Goal: Transaction & Acquisition: Purchase product/service

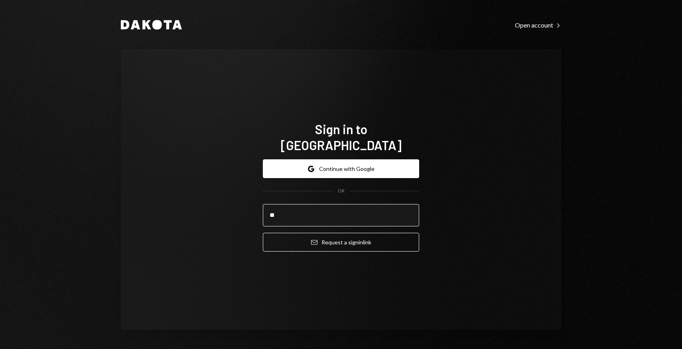
type input "**********"
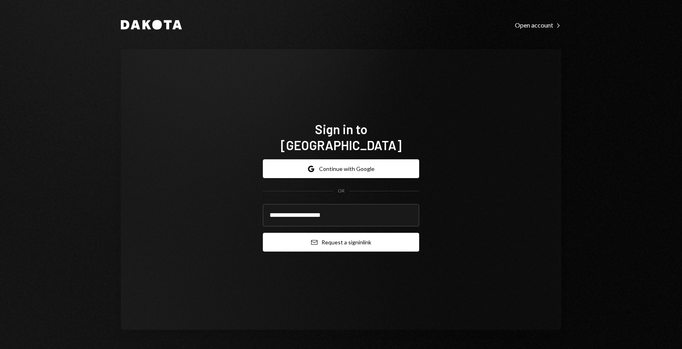
click at [335, 233] on button "Email Request a sign in link" at bounding box center [341, 242] width 156 height 19
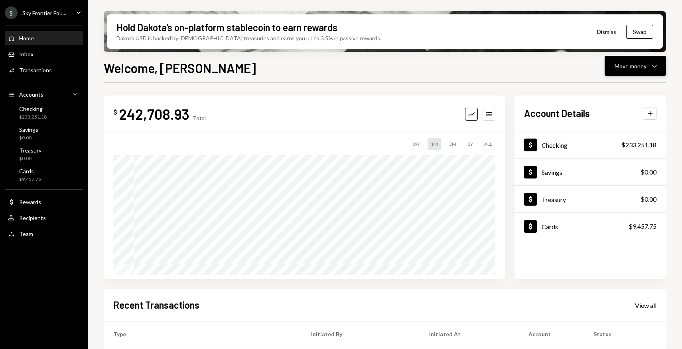
click at [629, 64] on div "Move money" at bounding box center [631, 66] width 32 height 8
click at [66, 12] on div "S Sky Frontier Fou... Caret Down" at bounding box center [44, 12] width 88 height 13
click at [617, 73] on button "Move money Caret Down" at bounding box center [635, 66] width 61 height 20
click at [613, 95] on div "Withdraw Send" at bounding box center [623, 90] width 80 height 18
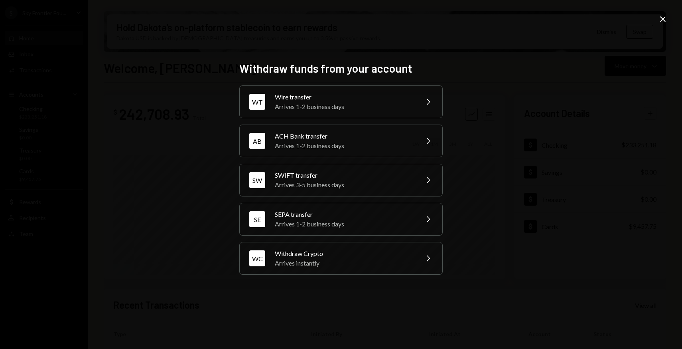
click at [666, 18] on icon "Close" at bounding box center [663, 19] width 10 height 10
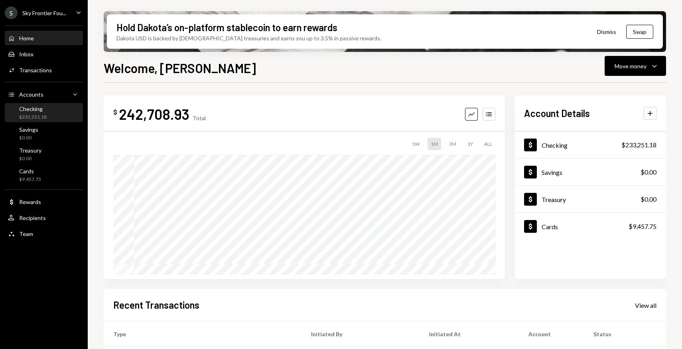
click at [30, 108] on div "Checking" at bounding box center [33, 108] width 28 height 7
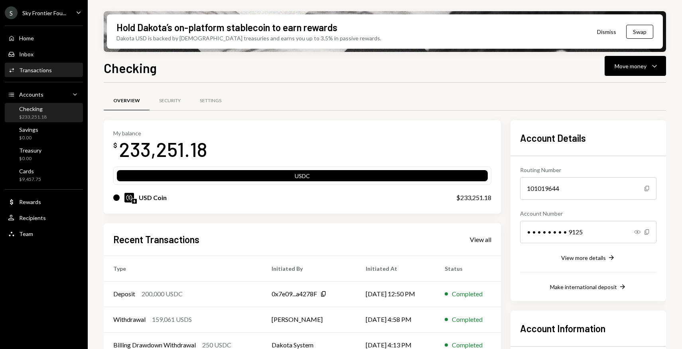
click at [57, 69] on div "Activities Transactions" at bounding box center [44, 70] width 72 height 7
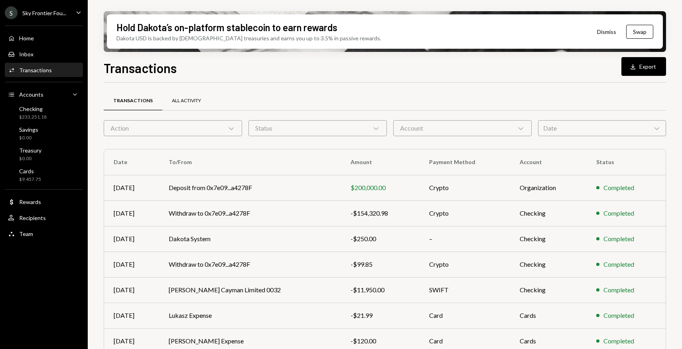
click at [189, 104] on div "All Activity" at bounding box center [186, 100] width 29 height 7
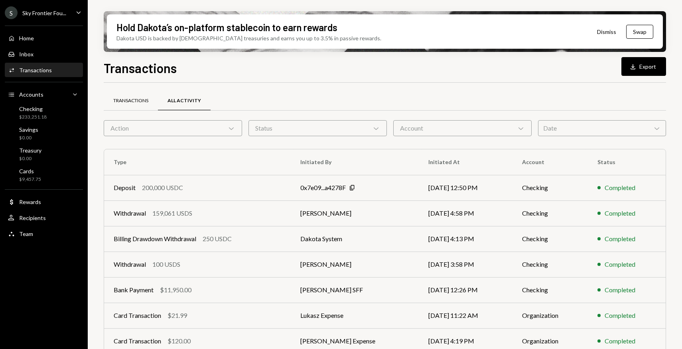
click at [144, 105] on div "Transactions" at bounding box center [131, 100] width 54 height 19
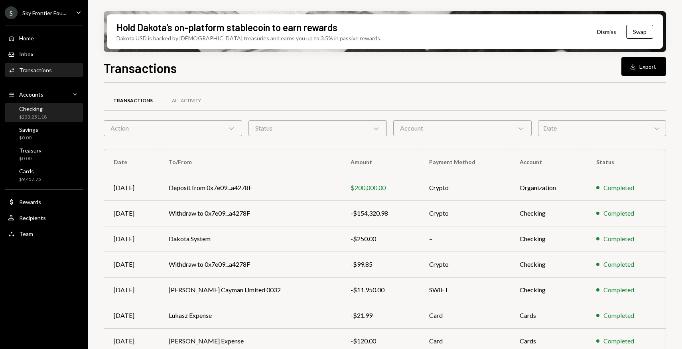
click at [51, 107] on div "Checking $233,251.18" at bounding box center [44, 112] width 72 height 15
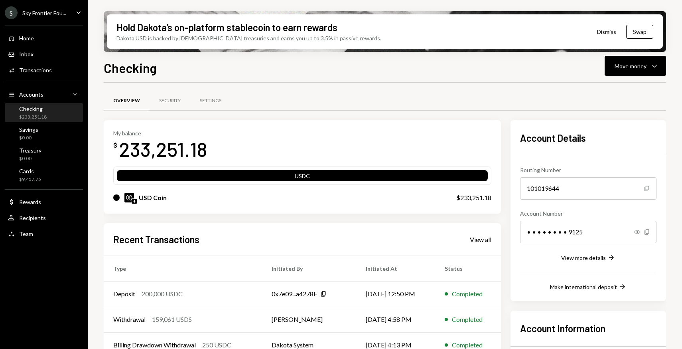
scroll to position [85, 0]
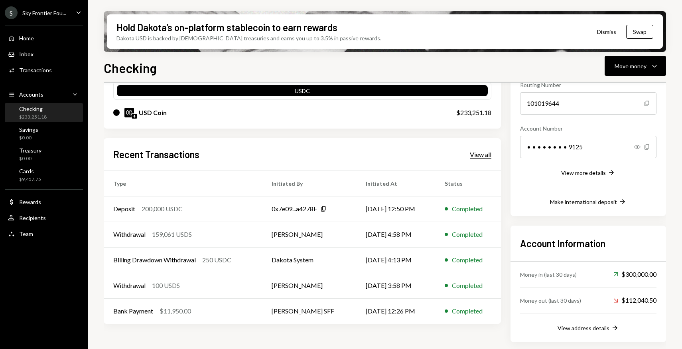
click at [475, 156] on div "View all" at bounding box center [481, 154] width 22 height 8
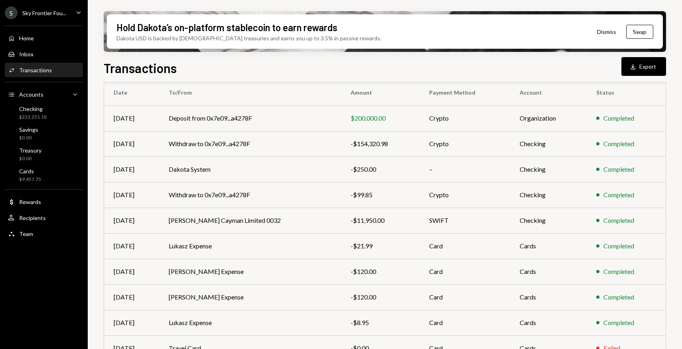
scroll to position [106, 0]
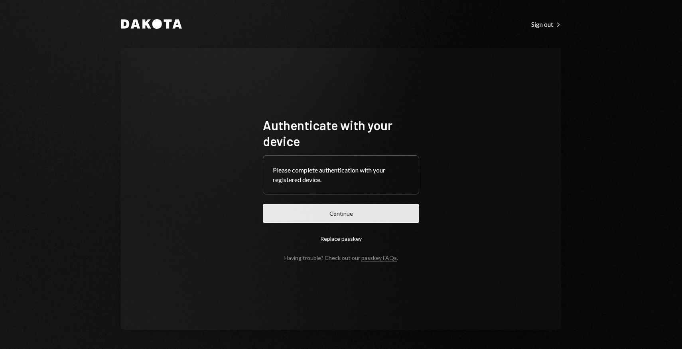
click at [317, 208] on button "Continue" at bounding box center [341, 213] width 156 height 19
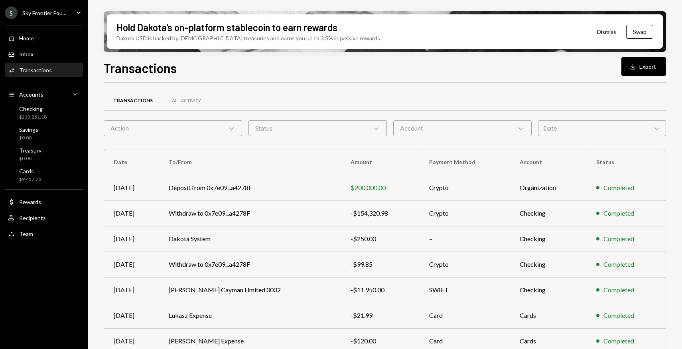
click at [142, 104] on div "Transactions" at bounding box center [133, 100] width 59 height 19
click at [291, 127] on div "Status Chevron Down" at bounding box center [317, 128] width 138 height 16
click at [437, 120] on div "Account Chevron Down" at bounding box center [462, 128] width 138 height 16
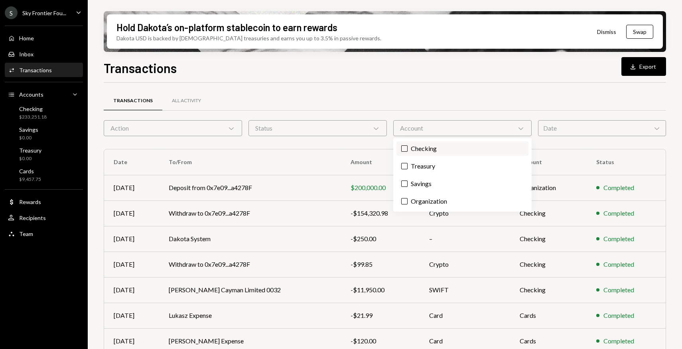
click at [408, 149] on label "Checking" at bounding box center [462, 148] width 132 height 14
click at [408, 149] on button "Checking" at bounding box center [404, 148] width 6 height 6
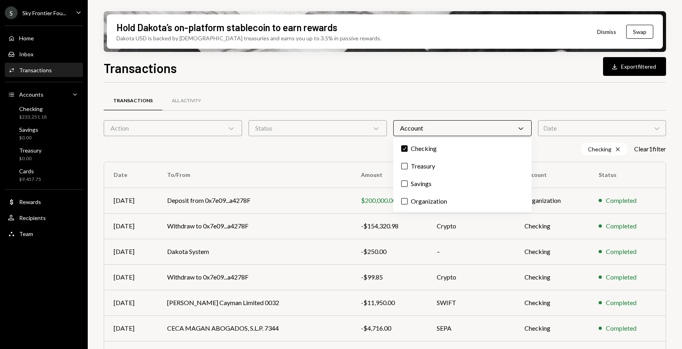
click at [377, 81] on div "Transactions Download Export filtered Transactions All Activity Action Chevron …" at bounding box center [385, 226] width 562 height 337
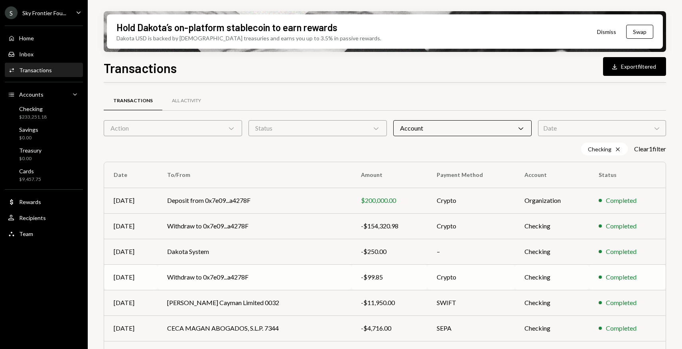
scroll to position [118, 0]
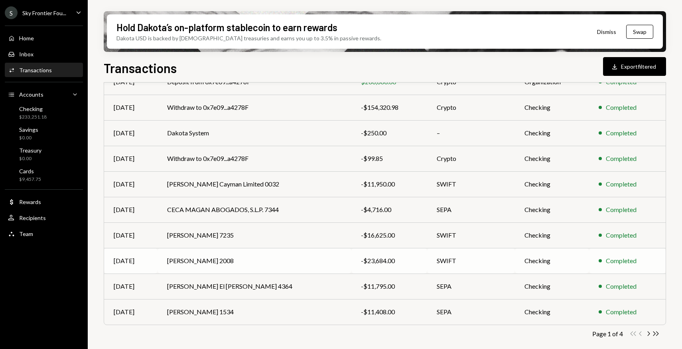
click at [380, 266] on td "-$23,684.00" at bounding box center [389, 261] width 76 height 26
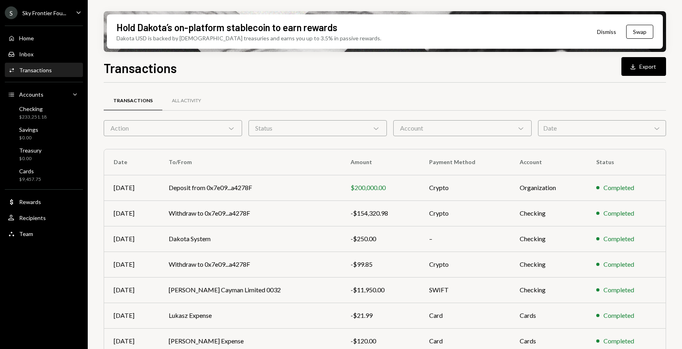
click at [432, 130] on div "Account Chevron Down" at bounding box center [462, 128] width 138 height 16
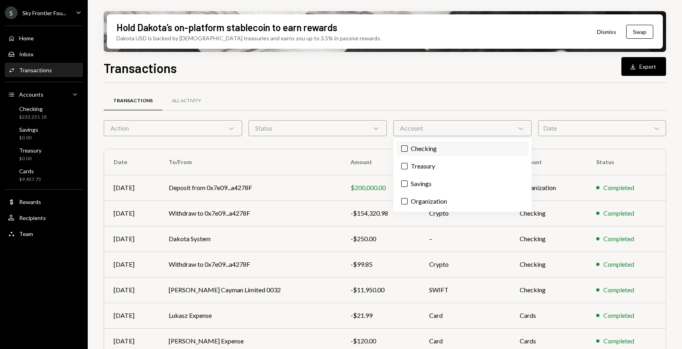
click at [416, 147] on label "Checking" at bounding box center [462, 148] width 132 height 14
click at [408, 147] on button "Checking" at bounding box center [404, 148] width 6 height 6
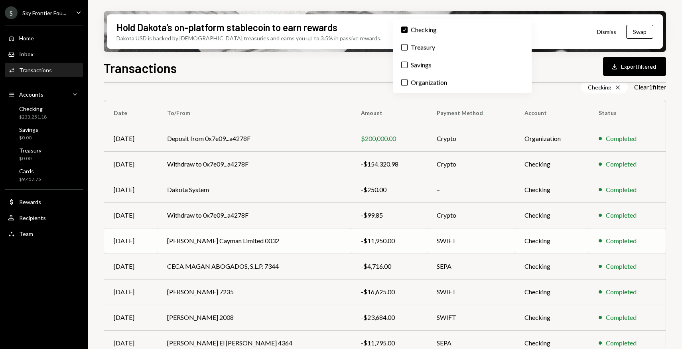
scroll to position [118, 0]
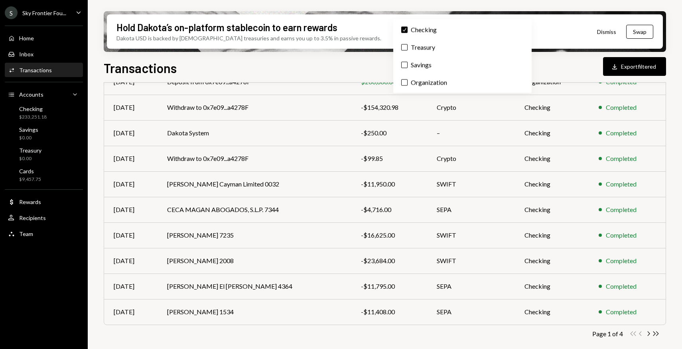
click at [408, 332] on div "Page 1 of 4 Double Arrow Left Chevron Left Chevron Right Double Arrow Right" at bounding box center [385, 333] width 562 height 8
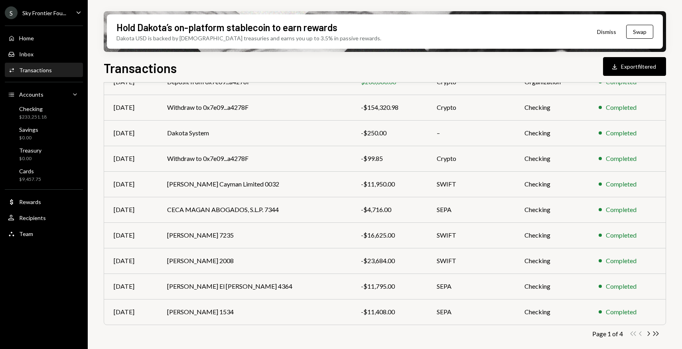
click at [41, 45] on div "Home Home Inbox Inbox Activities Transactions Accounts Accounts Caret Down Chec…" at bounding box center [44, 131] width 88 height 221
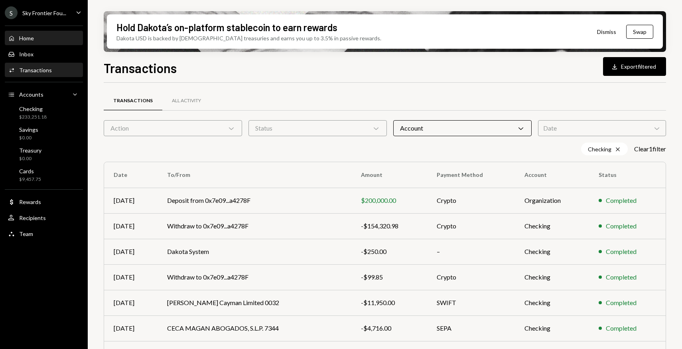
click at [52, 37] on div "Home Home" at bounding box center [44, 38] width 72 height 7
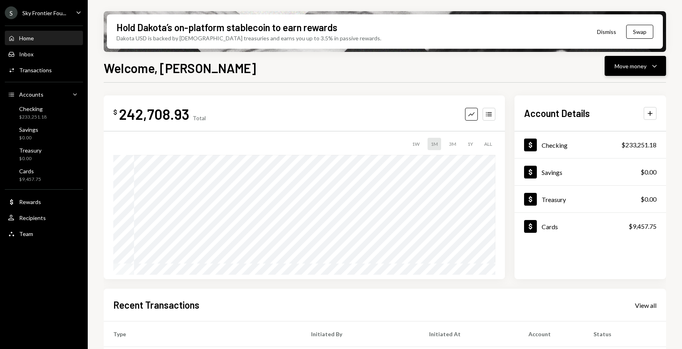
click at [636, 67] on div "Move money" at bounding box center [631, 66] width 32 height 8
click at [622, 94] on div "Withdraw Send" at bounding box center [623, 90] width 80 height 18
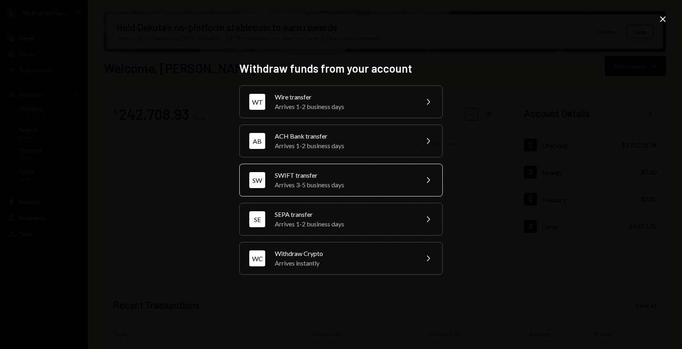
click at [394, 188] on div "Arrives 3-5 business days" at bounding box center [344, 185] width 139 height 10
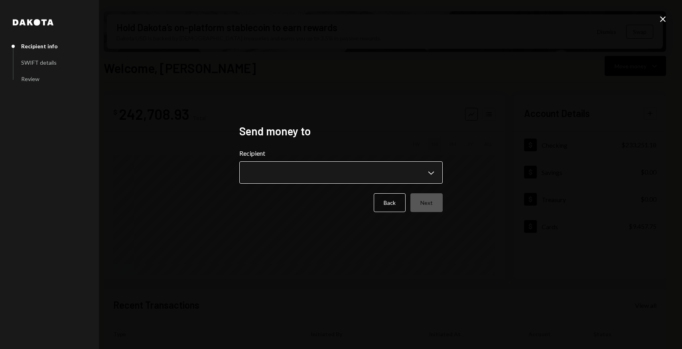
click at [344, 175] on body "S Sky Frontier Fou... Caret Down Home Home Inbox Inbox Activities Transactions …" at bounding box center [341, 174] width 682 height 349
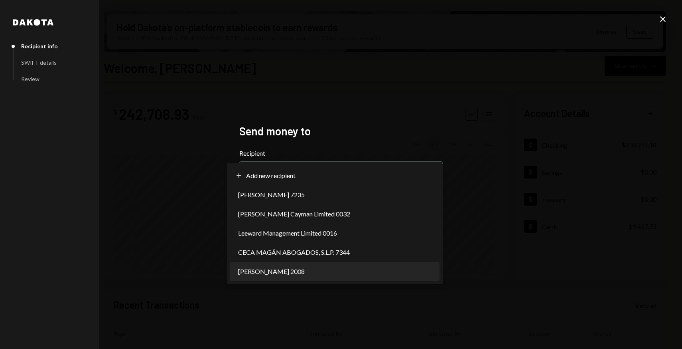
select select "**********"
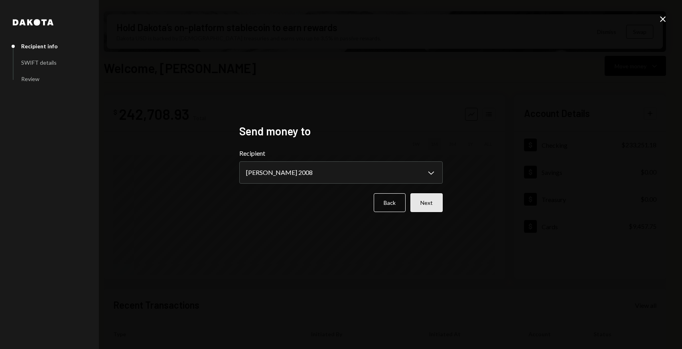
click at [429, 208] on button "Next" at bounding box center [426, 202] width 32 height 19
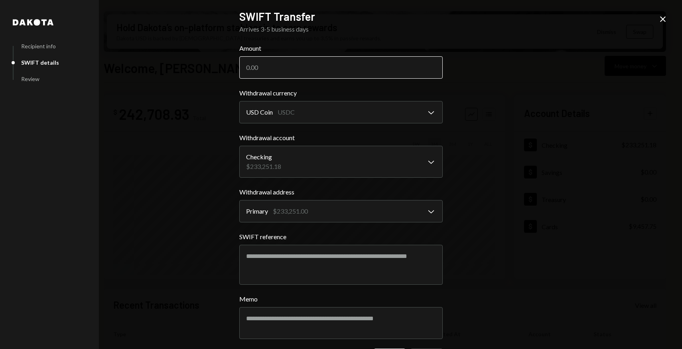
click at [260, 64] on input "Amount" at bounding box center [340, 67] width 203 height 22
type input "26198"
click at [506, 128] on div "**********" at bounding box center [341, 174] width 682 height 349
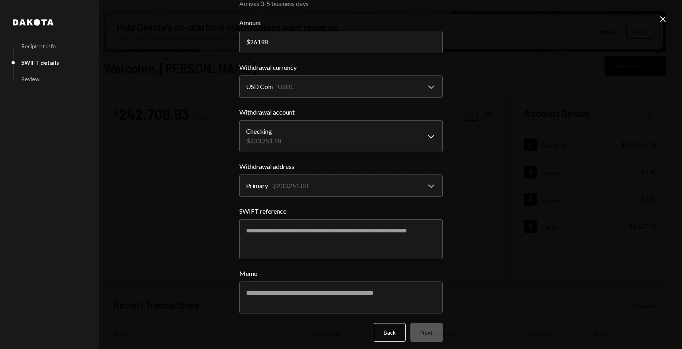
scroll to position [26, 0]
click at [294, 240] on textarea "SWIFT reference" at bounding box center [340, 239] width 203 height 40
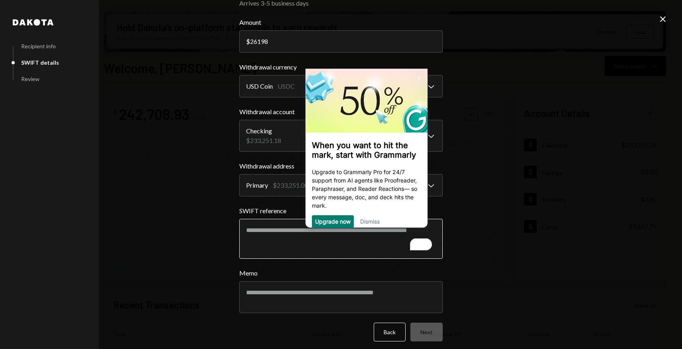
scroll to position [0, 0]
click at [256, 235] on textarea "SWIFT reference" at bounding box center [340, 239] width 203 height 40
paste textarea "*********"
type textarea "*********"
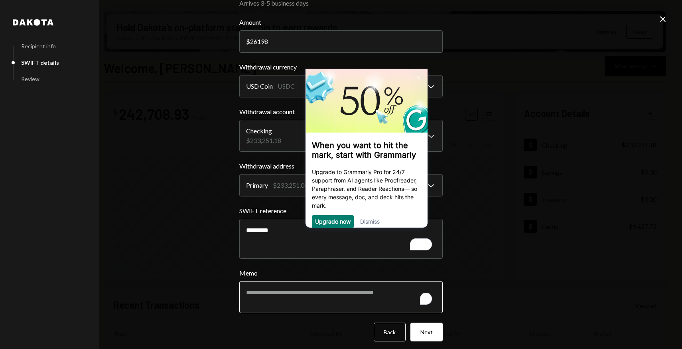
click at [262, 300] on textarea "Memo" at bounding box center [340, 297] width 203 height 32
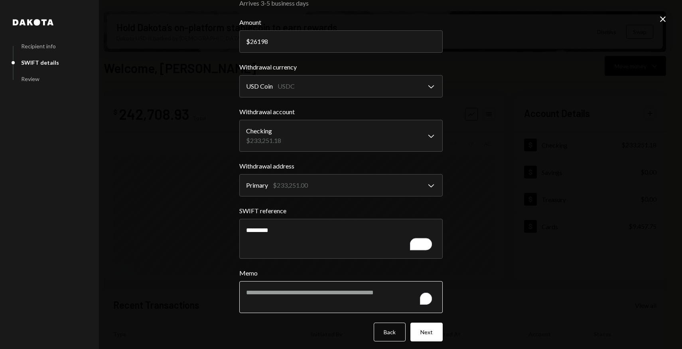
paste textarea "*********"
click at [244, 292] on textarea "*********" at bounding box center [340, 297] width 203 height 32
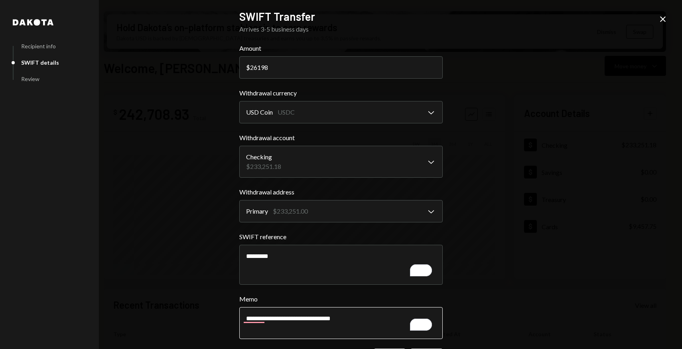
scroll to position [31, 0]
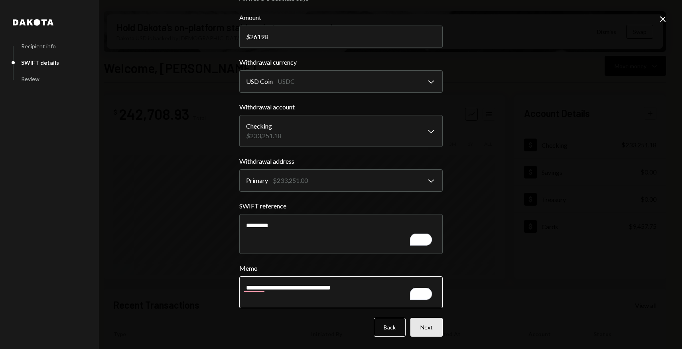
type textarea "**********"
click at [428, 333] on button "Next" at bounding box center [426, 326] width 32 height 19
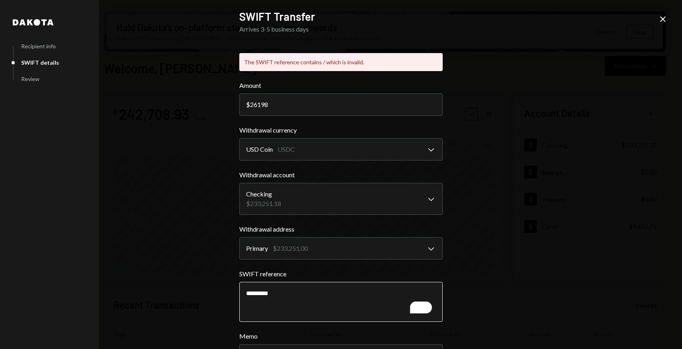
scroll to position [68, 0]
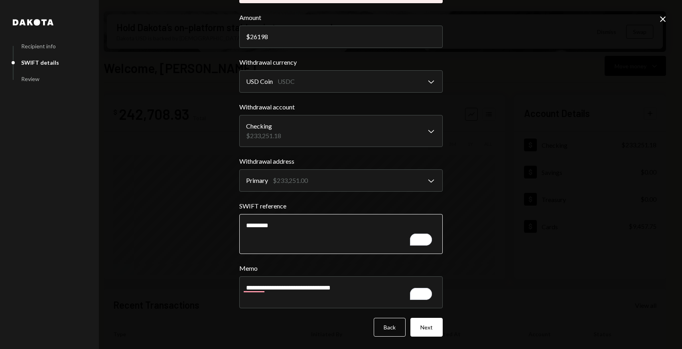
click at [245, 225] on textarea "*********" at bounding box center [340, 234] width 203 height 40
type textarea "**********"
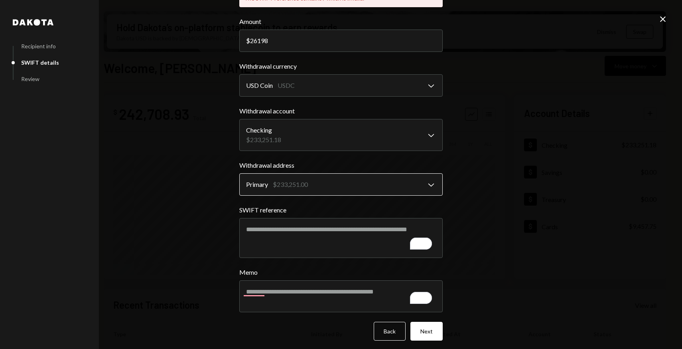
scroll to position [67, 0]
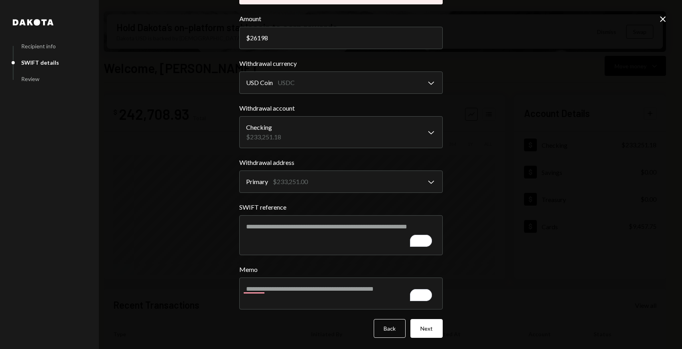
type textarea "**********"
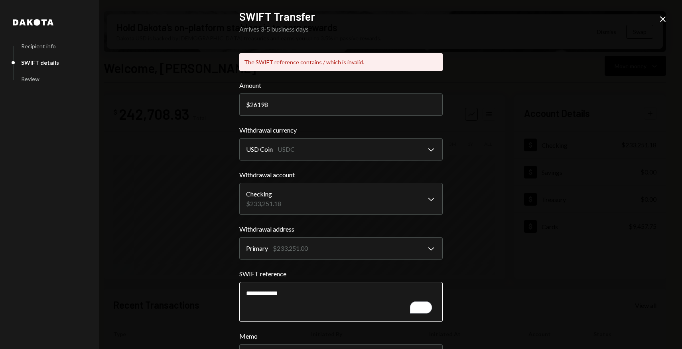
scroll to position [68, 0]
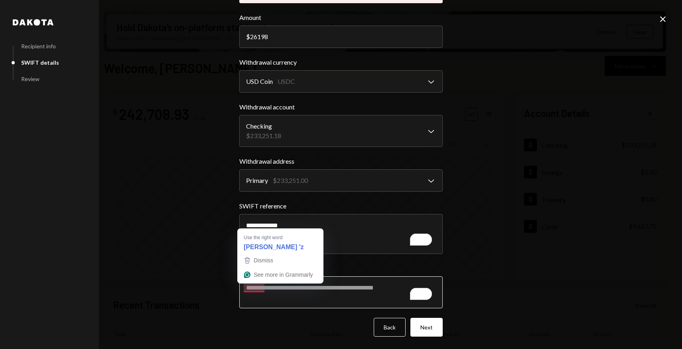
click at [260, 288] on textarea "Memo" at bounding box center [340, 292] width 203 height 32
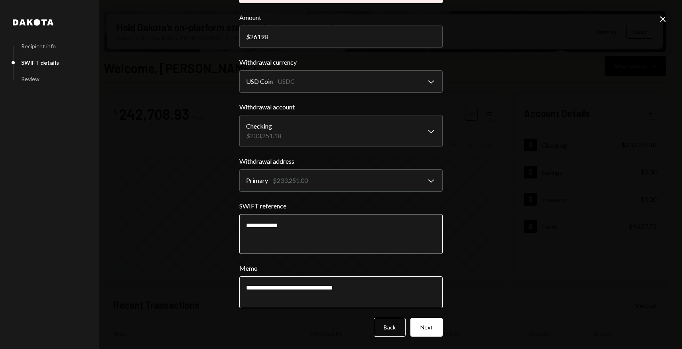
scroll to position [67, 0]
type textarea "**********"
click at [428, 326] on button "Next" at bounding box center [426, 327] width 32 height 19
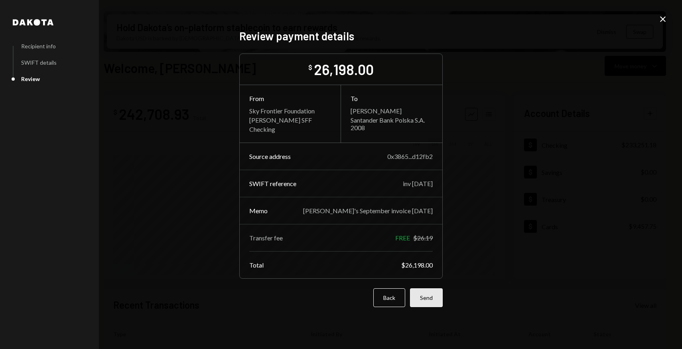
click at [431, 293] on button "Send" at bounding box center [426, 297] width 33 height 19
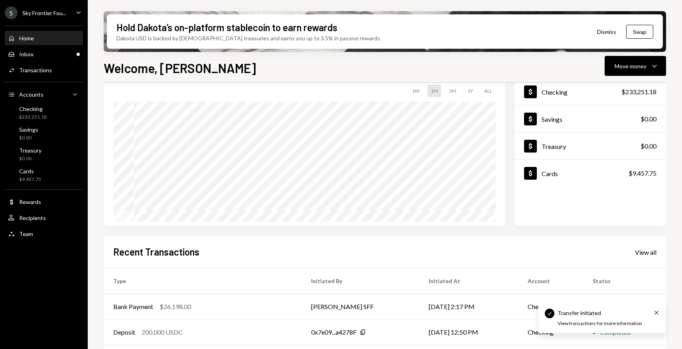
scroll to position [132, 0]
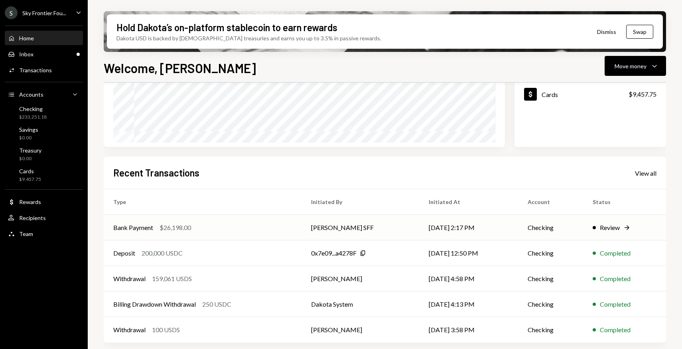
click at [328, 231] on td "[PERSON_NAME] SFF" at bounding box center [361, 228] width 118 height 26
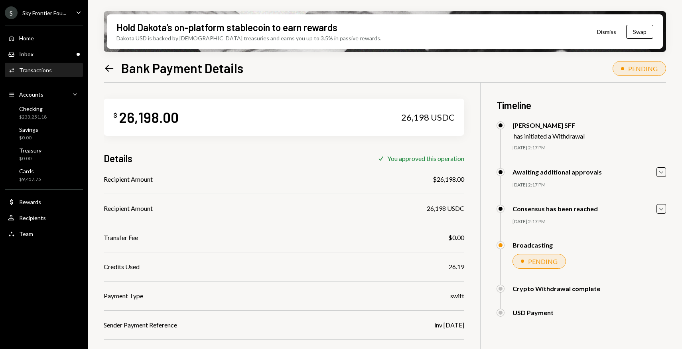
click at [100, 69] on div "Hold Dakota’s on-platform stablecoin to earn rewards Dakota USD is backed by U.…" at bounding box center [385, 174] width 594 height 349
click at [112, 69] on icon "Left Arrow" at bounding box center [109, 68] width 11 height 11
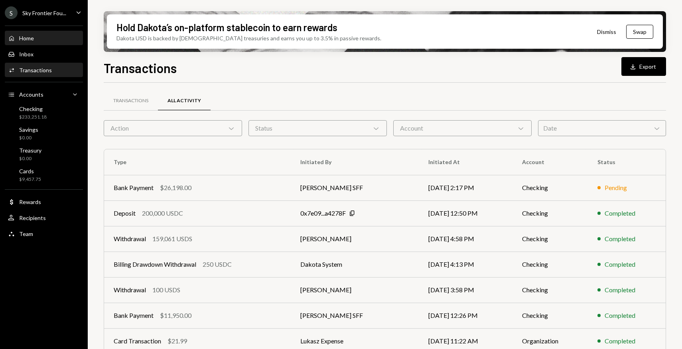
click at [18, 40] on div "Home Home" at bounding box center [21, 38] width 26 height 7
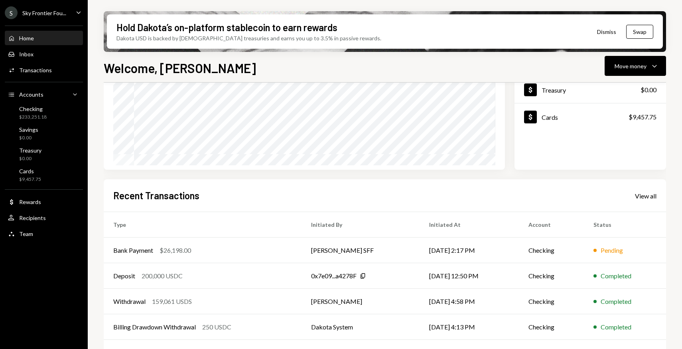
scroll to position [110, 0]
click at [623, 64] on div "Move money" at bounding box center [631, 66] width 32 height 8
click at [603, 95] on div "Withdraw Send" at bounding box center [623, 90] width 80 height 18
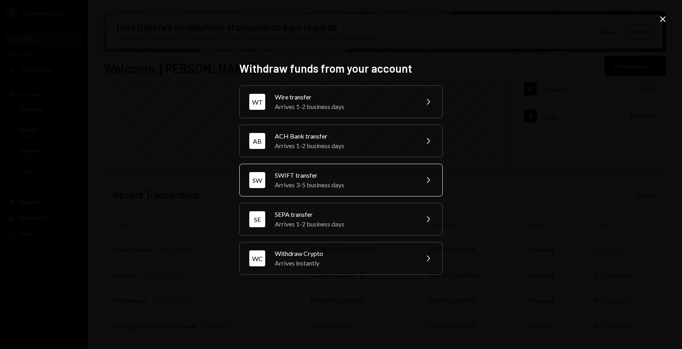
click at [339, 170] on div "SWIFT transfer" at bounding box center [344, 175] width 139 height 10
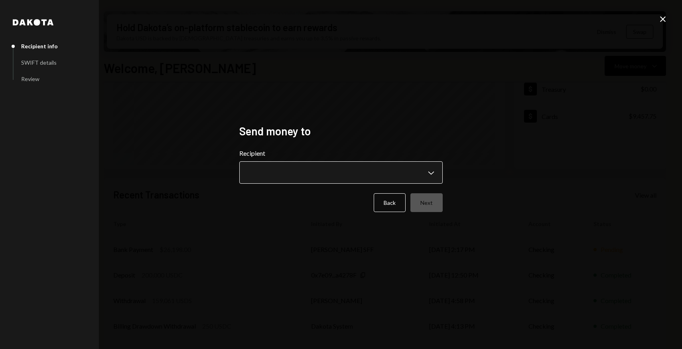
click at [338, 170] on body "S Sky Frontier Fou... Caret Down Home Home Inbox Inbox Activities Transactions …" at bounding box center [341, 174] width 682 height 349
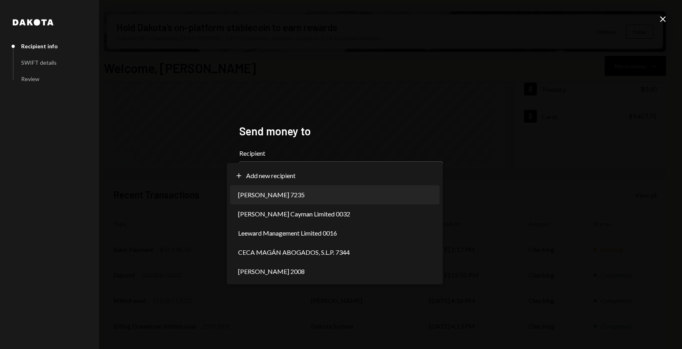
select select "**********"
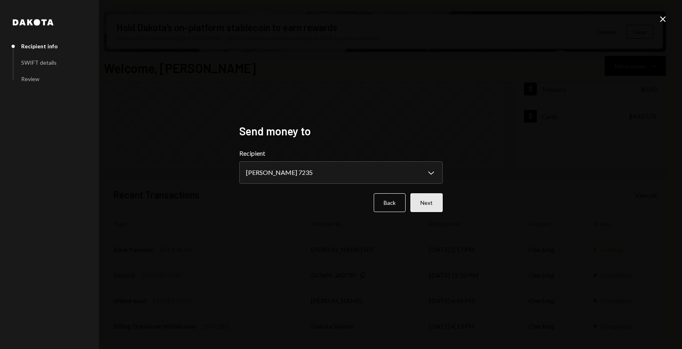
click at [439, 203] on button "Next" at bounding box center [426, 202] width 32 height 19
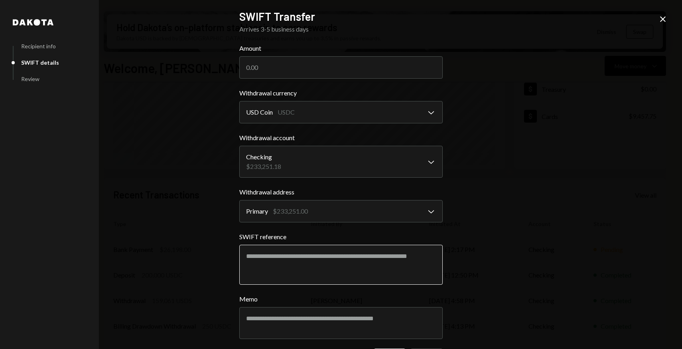
click at [343, 253] on textarea "SWIFT reference" at bounding box center [340, 264] width 203 height 40
paste textarea "**********"
click at [263, 254] on textarea "**********" at bounding box center [340, 264] width 203 height 40
click at [277, 254] on textarea "**********" at bounding box center [340, 264] width 203 height 40
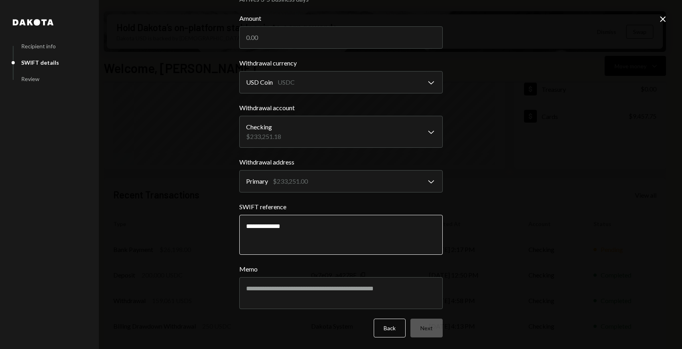
scroll to position [31, 0]
type textarea "**********"
click at [273, 288] on textarea "Memo" at bounding box center [340, 292] width 203 height 32
paste textarea "**********"
click at [243, 289] on textarea "**********" at bounding box center [340, 292] width 203 height 32
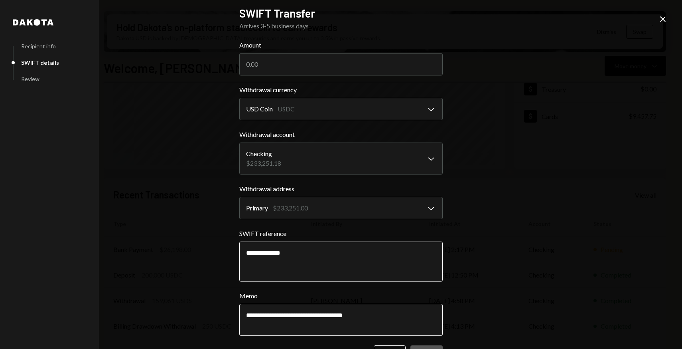
scroll to position [0, 0]
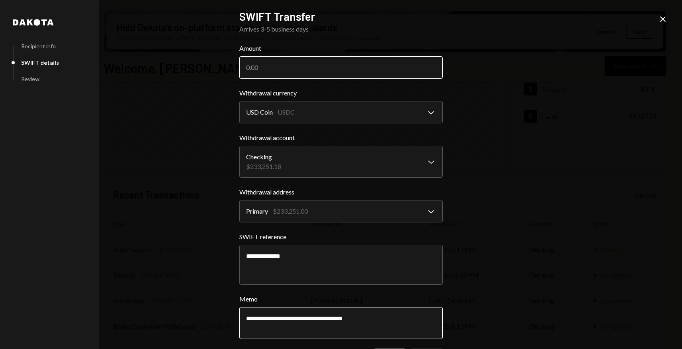
type textarea "**********"
click at [257, 67] on input "Amount" at bounding box center [340, 67] width 203 height 22
type input "25000"
click at [254, 66] on input "25000" at bounding box center [340, 67] width 203 height 22
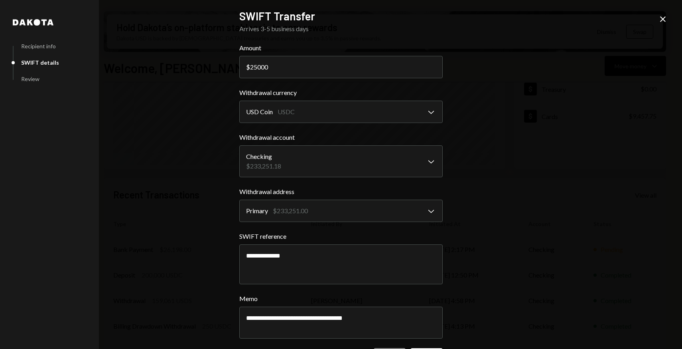
scroll to position [31, 0]
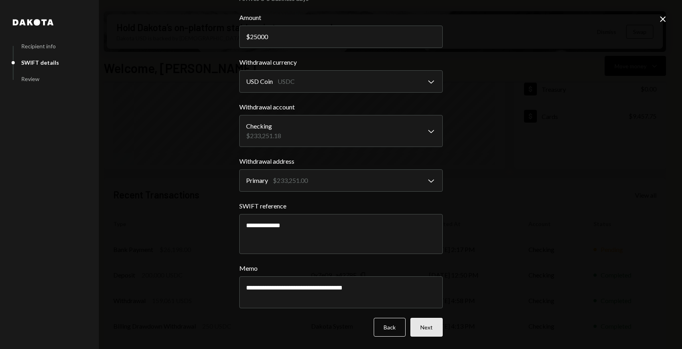
click at [431, 325] on button "Next" at bounding box center [426, 326] width 32 height 19
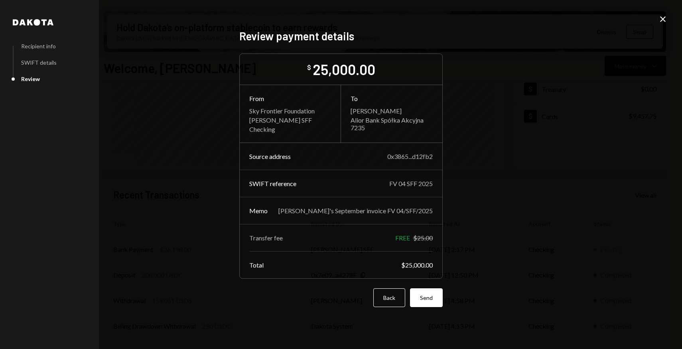
scroll to position [0, 0]
click at [430, 299] on button "Send" at bounding box center [426, 297] width 33 height 19
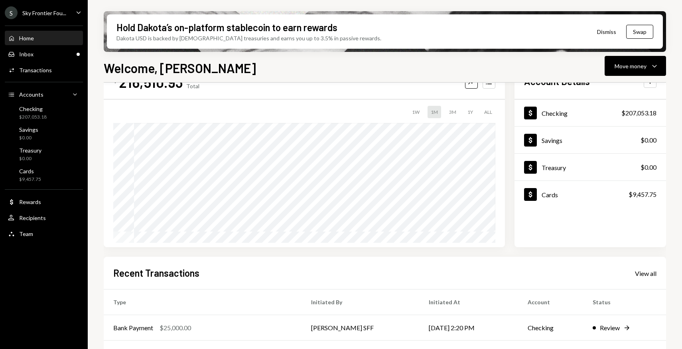
scroll to position [26, 0]
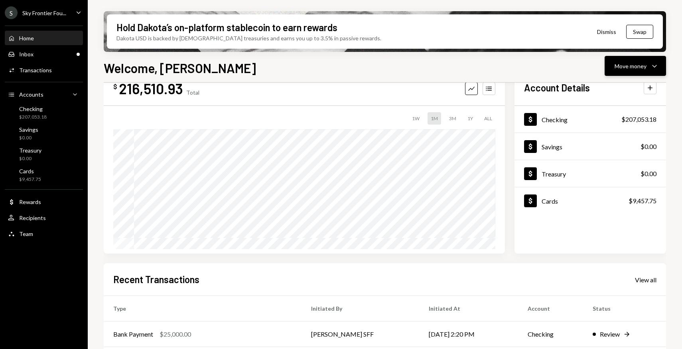
click at [625, 70] on div "Move money Caret Down" at bounding box center [635, 66] width 41 height 10
click at [612, 92] on div "Send" at bounding box center [629, 90] width 58 height 8
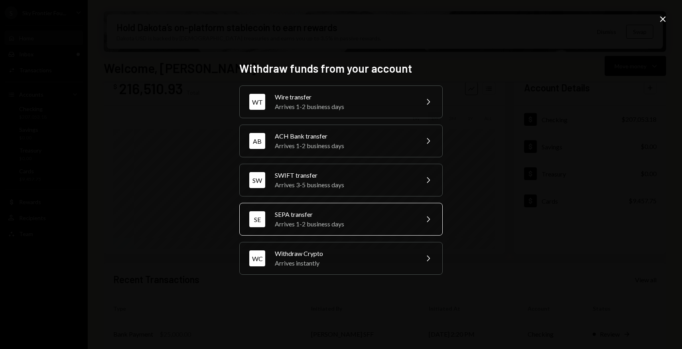
click at [356, 224] on div "Arrives 1-2 business days" at bounding box center [344, 224] width 139 height 10
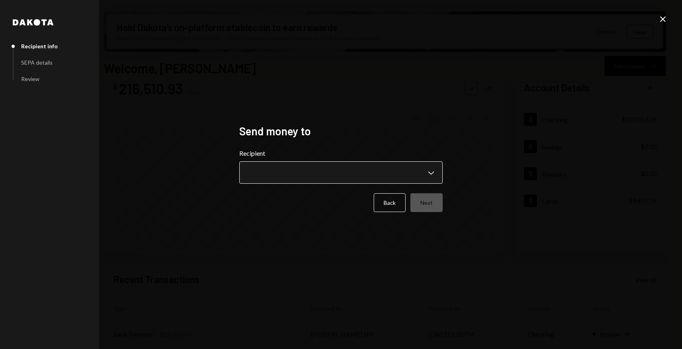
click at [313, 175] on body "S Sky Frontier Fou... Caret Down Home Home Inbox Inbox Activities Transactions …" at bounding box center [341, 174] width 682 height 349
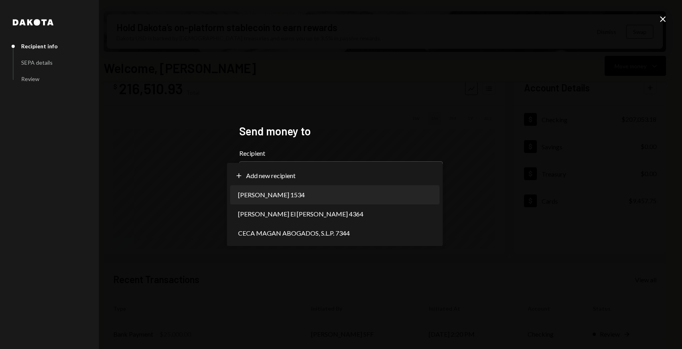
select select "**********"
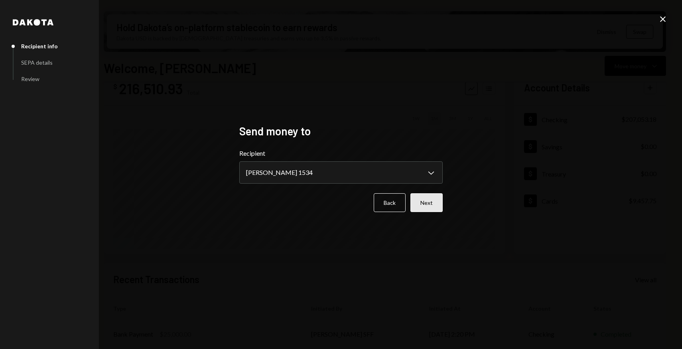
click at [431, 201] on button "Next" at bounding box center [426, 202] width 32 height 19
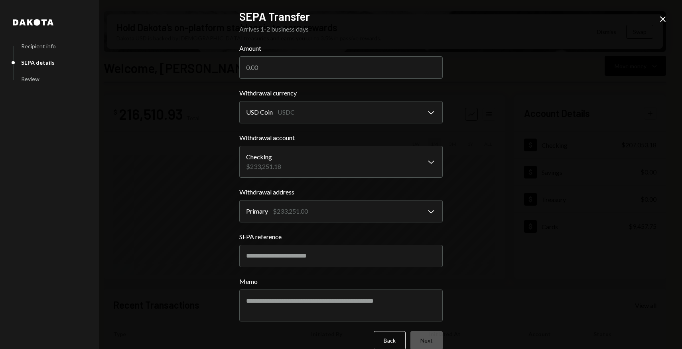
scroll to position [26, 0]
click at [283, 66] on input "Amount" at bounding box center [340, 67] width 203 height 22
paste input "12.77"
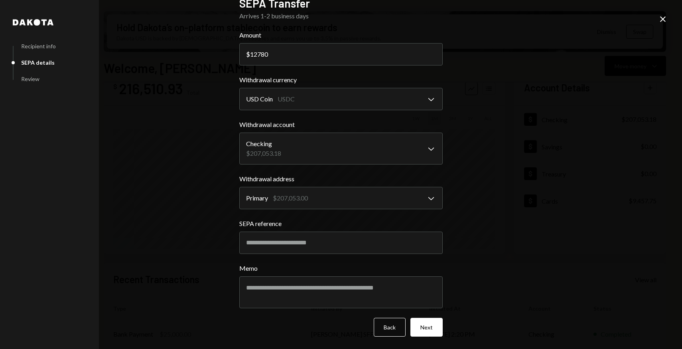
type input "12780"
click at [260, 233] on input "SEPA reference" at bounding box center [340, 242] width 203 height 22
type input "******"
click at [259, 282] on textarea "Memo" at bounding box center [340, 292] width 203 height 32
drag, startPoint x: 254, startPoint y: 240, endPoint x: 235, endPoint y: 238, distance: 18.8
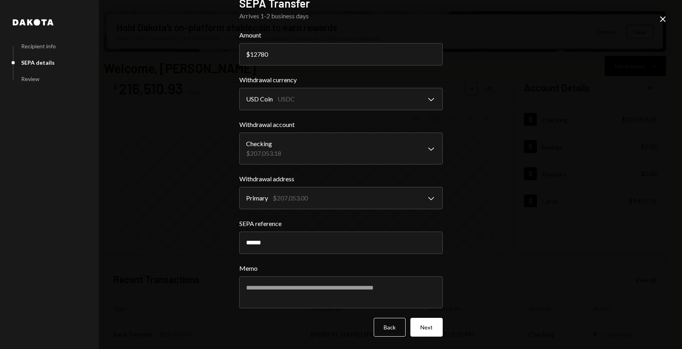
click at [235, 238] on div "**********" at bounding box center [341, 161] width 223 height 349
click at [248, 282] on textarea "Memo" at bounding box center [340, 292] width 203 height 32
paste textarea "**********"
drag, startPoint x: 319, startPoint y: 287, endPoint x: 405, endPoint y: 287, distance: 86.1
click at [405, 287] on textarea "**********" at bounding box center [340, 292] width 203 height 32
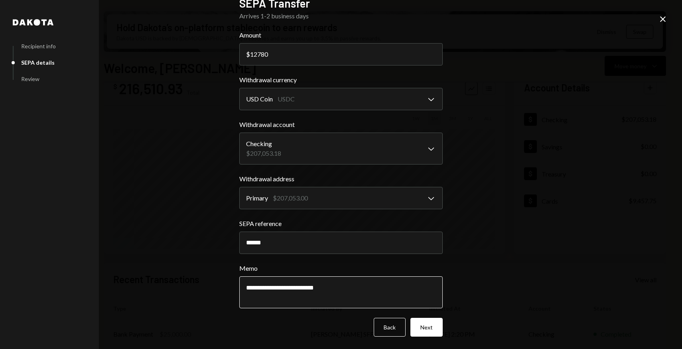
type textarea "**********"
click at [425, 324] on button "Next" at bounding box center [426, 326] width 32 height 19
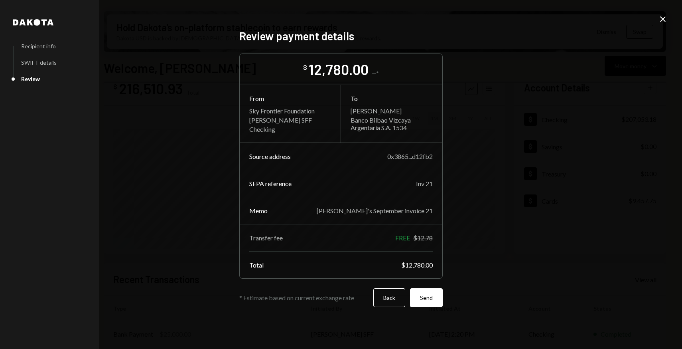
scroll to position [0, 0]
click at [389, 302] on button "Back" at bounding box center [389, 297] width 32 height 19
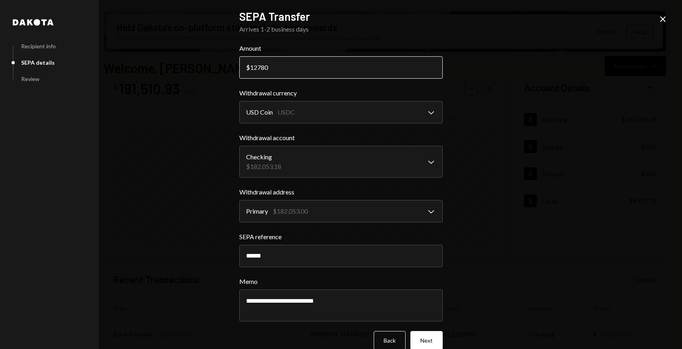
click at [267, 67] on input "12780" at bounding box center [340, 67] width 203 height 22
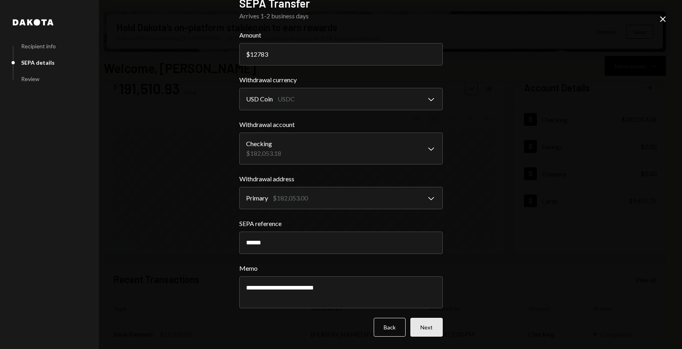
type input "12783"
click at [429, 325] on button "Next" at bounding box center [426, 326] width 32 height 19
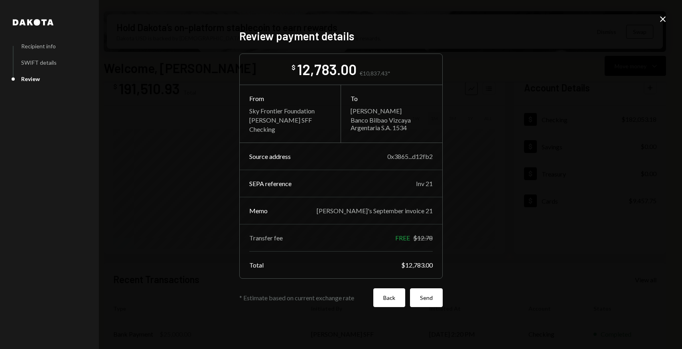
click at [382, 298] on button "Back" at bounding box center [389, 297] width 32 height 19
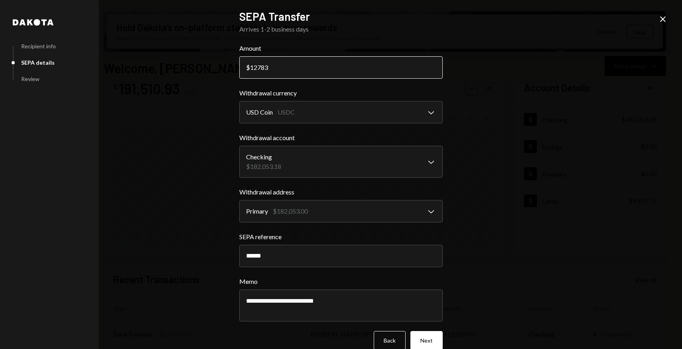
click at [273, 69] on input "12783" at bounding box center [340, 67] width 203 height 22
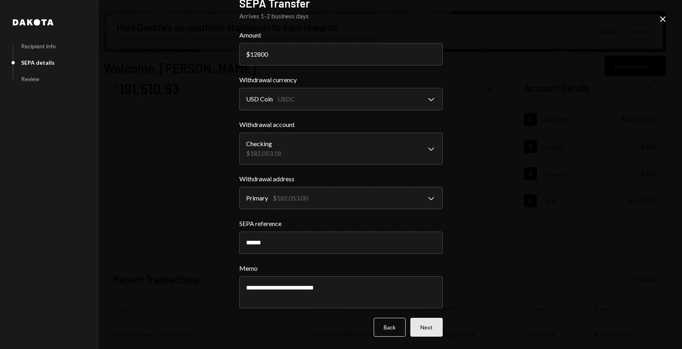
type input "12800"
click at [435, 325] on button "Next" at bounding box center [426, 326] width 32 height 19
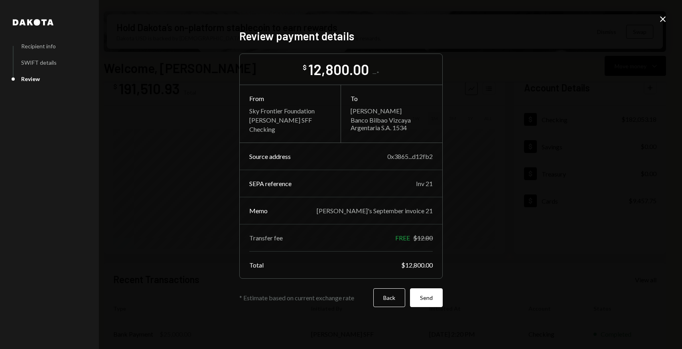
scroll to position [0, 0]
click at [384, 302] on button "Back" at bounding box center [389, 297] width 32 height 19
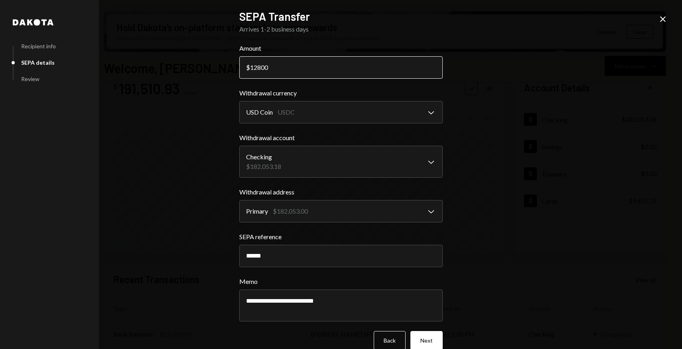
drag, startPoint x: 259, startPoint y: 67, endPoint x: 272, endPoint y: 67, distance: 12.8
click at [272, 67] on input "12800" at bounding box center [340, 67] width 203 height 22
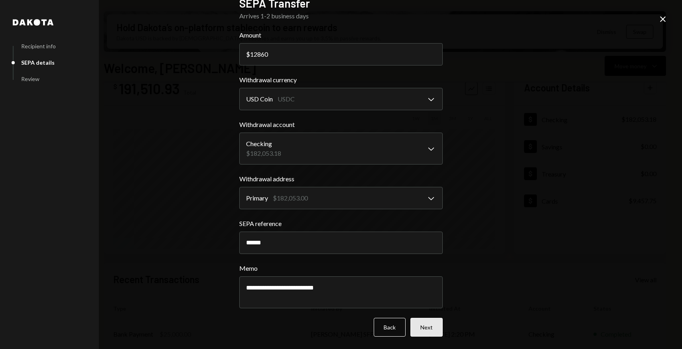
type input "12860"
click at [428, 324] on button "Next" at bounding box center [426, 326] width 32 height 19
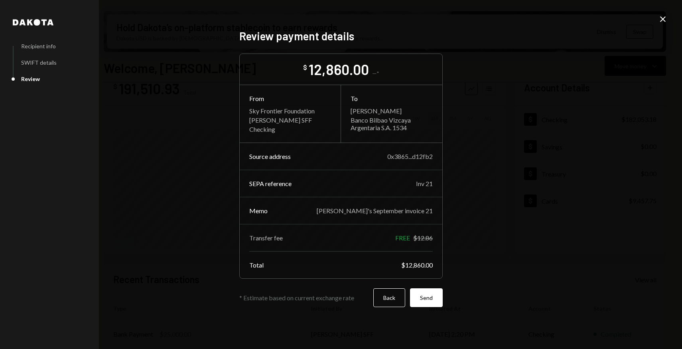
scroll to position [0, 0]
click at [383, 304] on button "Back" at bounding box center [389, 297] width 32 height 19
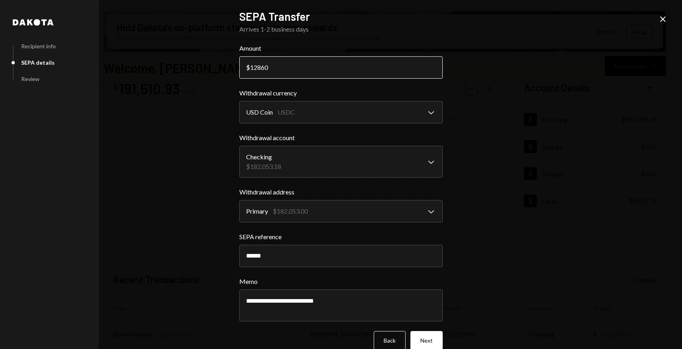
click at [268, 68] on input "12860" at bounding box center [340, 67] width 203 height 22
type input "12855"
click at [470, 171] on div "**********" at bounding box center [341, 174] width 682 height 349
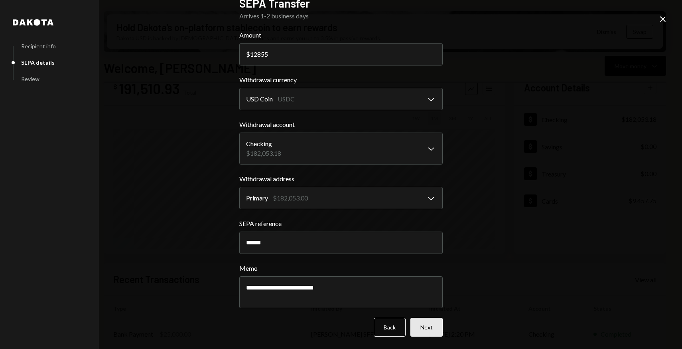
click at [429, 326] on button "Next" at bounding box center [426, 326] width 32 height 19
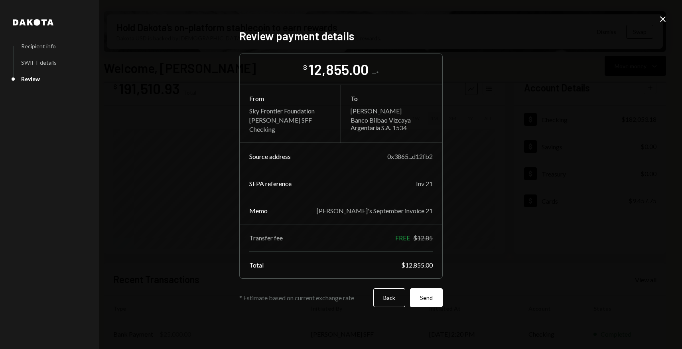
scroll to position [0, 0]
click at [380, 300] on button "Back" at bounding box center [389, 297] width 32 height 19
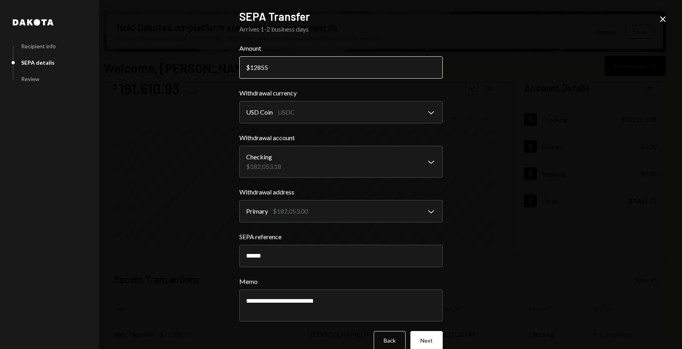
drag, startPoint x: 259, startPoint y: 67, endPoint x: 274, endPoint y: 67, distance: 14.8
click at [274, 67] on input "12855" at bounding box center [340, 67] width 203 height 22
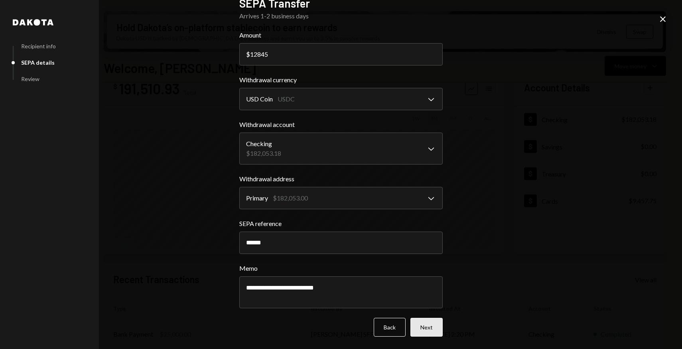
type input "12845"
click at [432, 324] on button "Next" at bounding box center [426, 326] width 32 height 19
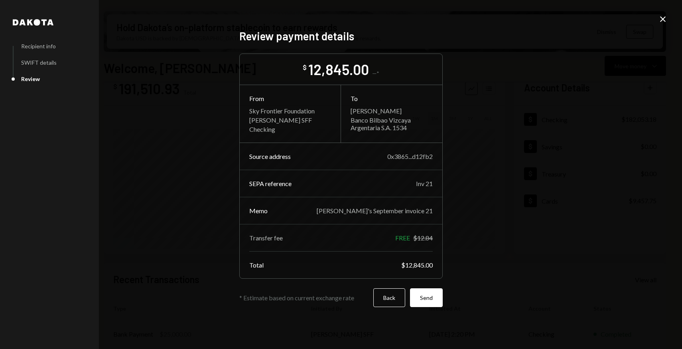
scroll to position [0, 0]
click at [383, 300] on button "Back" at bounding box center [389, 297] width 32 height 19
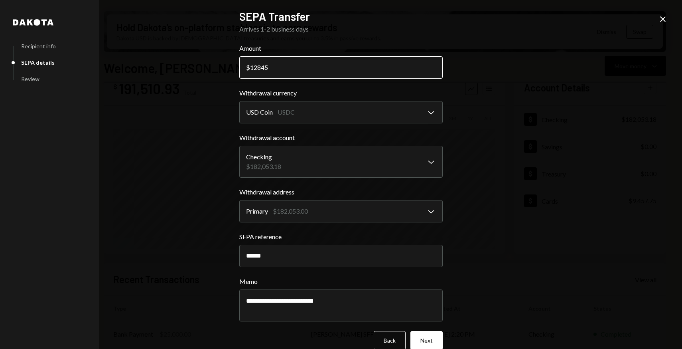
click at [282, 65] on input "12845" at bounding box center [340, 67] width 203 height 22
drag, startPoint x: 269, startPoint y: 66, endPoint x: 282, endPoint y: 66, distance: 13.6
click at [282, 67] on input "12839.78" at bounding box center [340, 67] width 203 height 22
type input "12840"
click at [505, 211] on div "**********" at bounding box center [341, 174] width 682 height 349
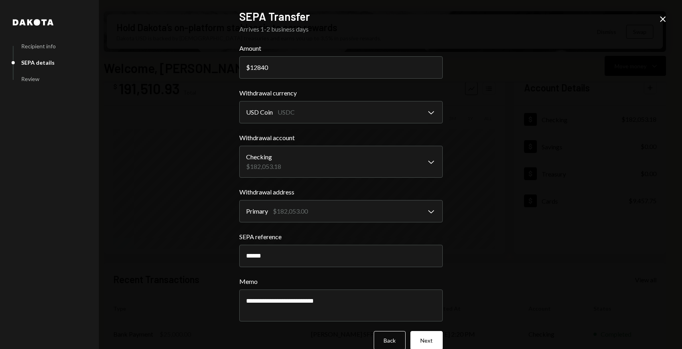
scroll to position [13, 0]
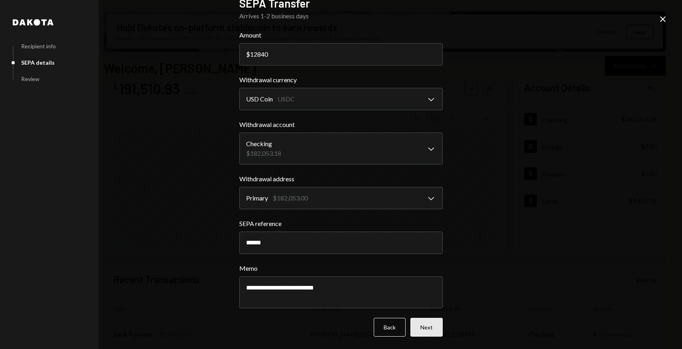
click at [422, 331] on button "Next" at bounding box center [426, 326] width 32 height 19
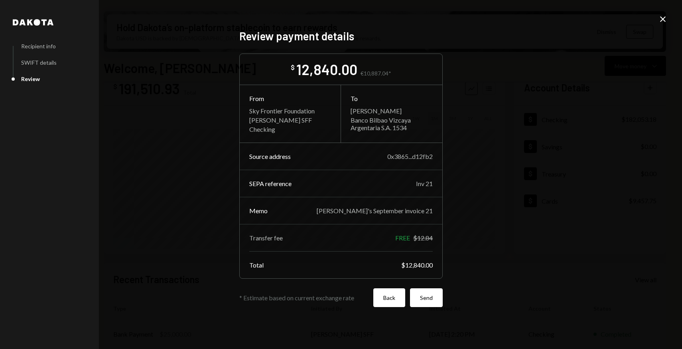
click at [394, 292] on button "Back" at bounding box center [389, 297] width 32 height 19
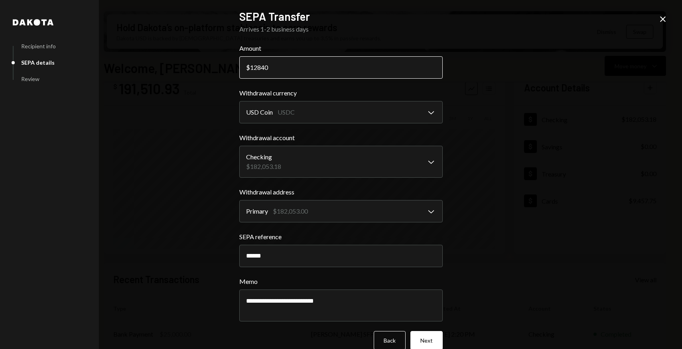
click at [287, 67] on input "12840" at bounding box center [340, 67] width 203 height 22
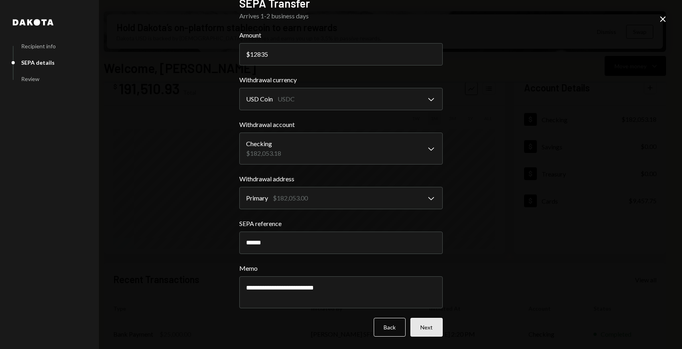
type input "12835"
click at [432, 332] on button "Next" at bounding box center [426, 326] width 32 height 19
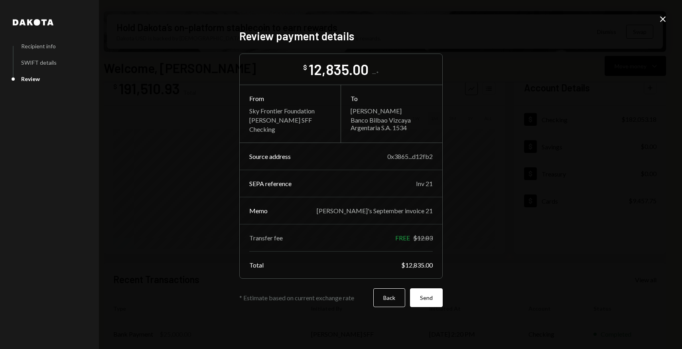
scroll to position [0, 0]
click at [380, 299] on button "Back" at bounding box center [389, 297] width 32 height 19
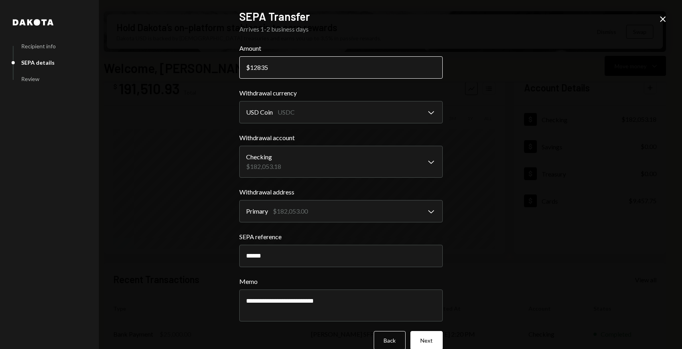
click at [269, 71] on input "12835" at bounding box center [340, 67] width 203 height 22
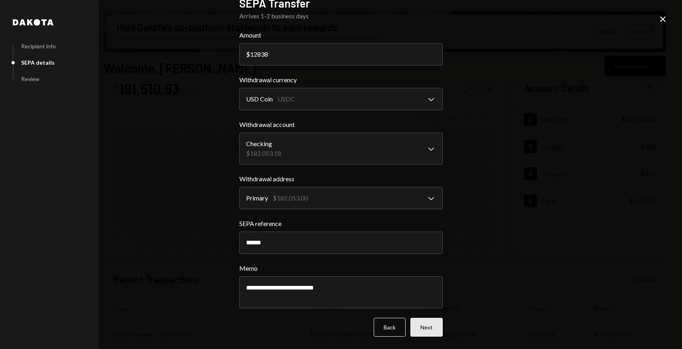
type input "12838"
click at [435, 327] on button "Next" at bounding box center [426, 326] width 32 height 19
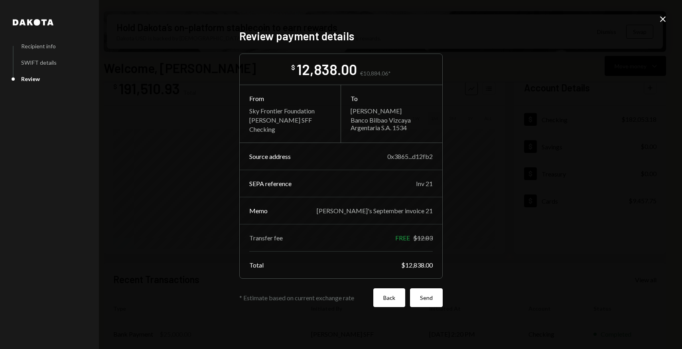
click at [380, 297] on button "Back" at bounding box center [389, 297] width 32 height 19
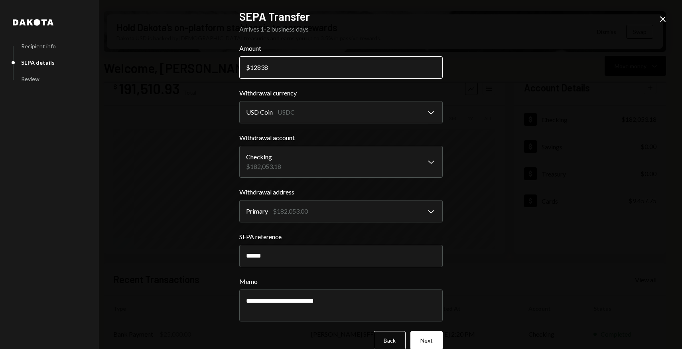
click at [278, 66] on input "12838" at bounding box center [340, 67] width 203 height 22
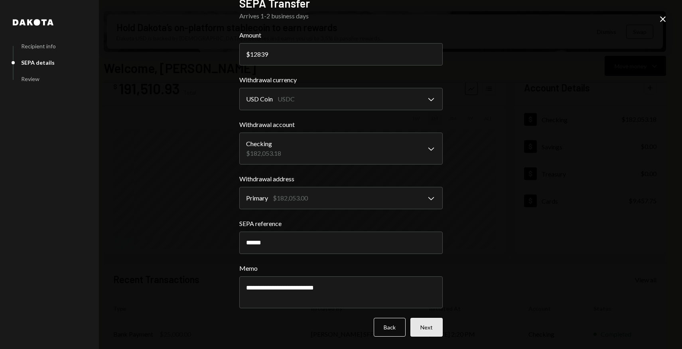
type input "12839"
click at [428, 327] on button "Next" at bounding box center [426, 326] width 32 height 19
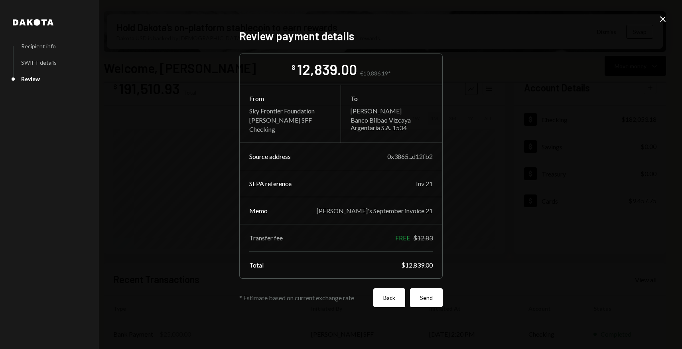
click at [384, 296] on button "Back" at bounding box center [389, 297] width 32 height 19
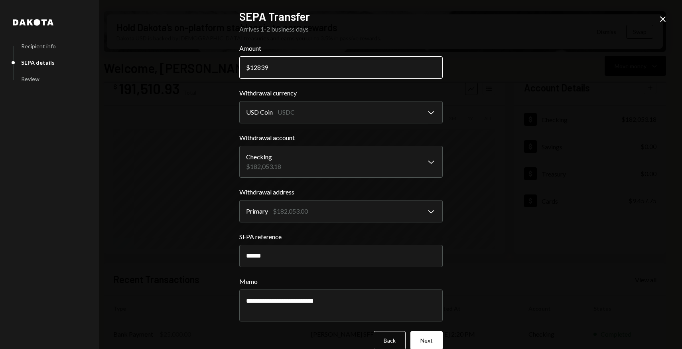
click at [298, 71] on input "12839" at bounding box center [340, 67] width 203 height 22
type input "12838"
click at [424, 338] on button "Next" at bounding box center [426, 340] width 32 height 19
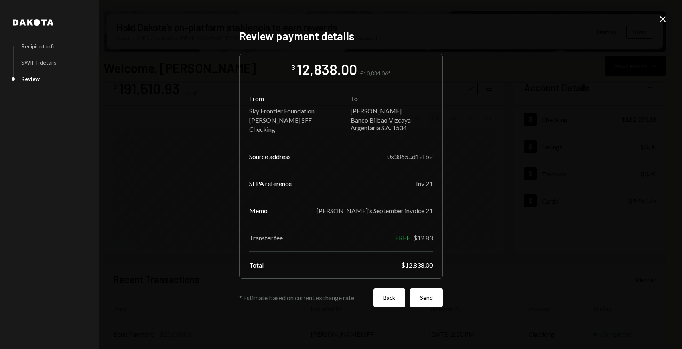
click at [379, 299] on button "Back" at bounding box center [389, 297] width 32 height 19
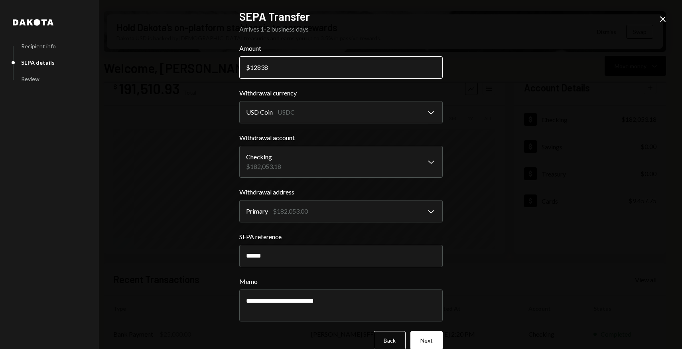
click at [280, 65] on input "12838" at bounding box center [340, 67] width 203 height 22
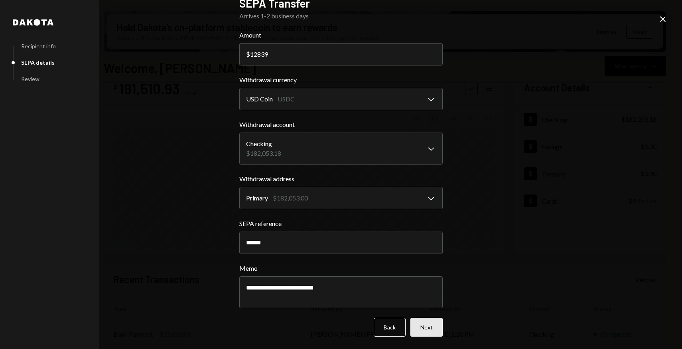
type input "12839"
click at [426, 327] on button "Next" at bounding box center [426, 326] width 32 height 19
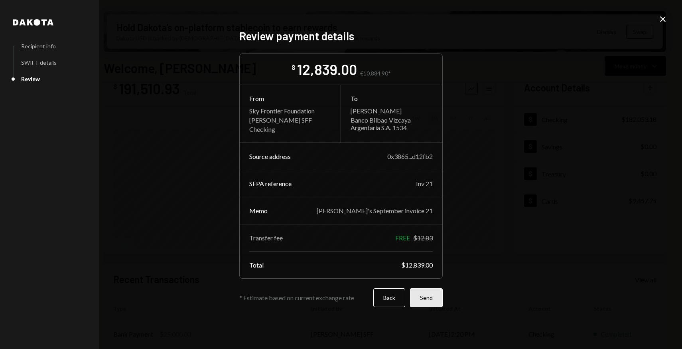
click at [429, 296] on button "Send" at bounding box center [426, 297] width 33 height 19
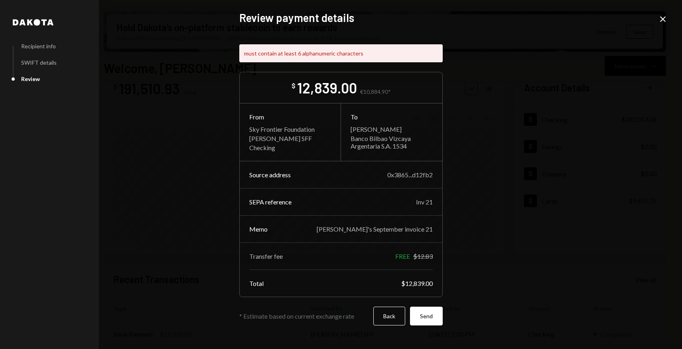
click at [321, 83] on div "12,839.00" at bounding box center [327, 88] width 60 height 18
click at [385, 321] on button "Back" at bounding box center [389, 315] width 32 height 19
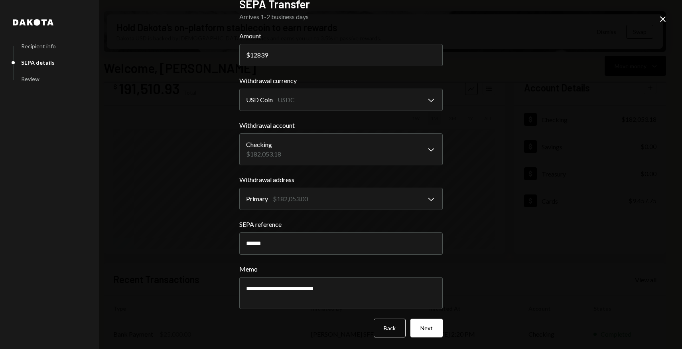
scroll to position [13, 0]
click at [430, 329] on button "Next" at bounding box center [426, 326] width 32 height 19
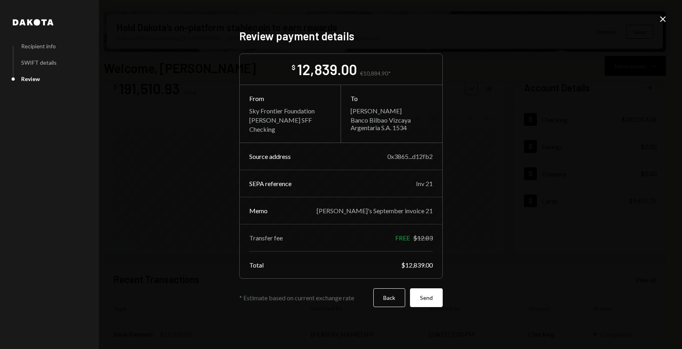
scroll to position [0, 0]
click at [383, 303] on button "Back" at bounding box center [389, 297] width 32 height 19
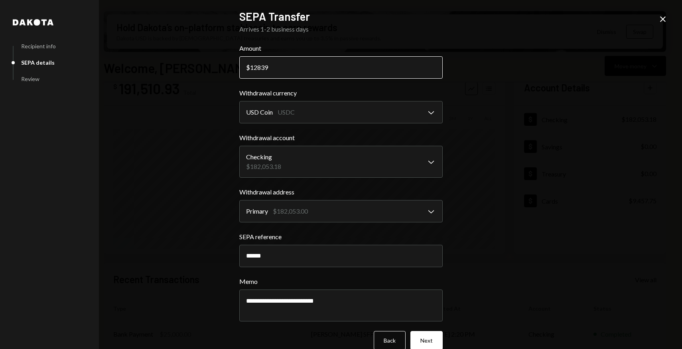
click at [284, 67] on input "12839" at bounding box center [340, 67] width 203 height 22
type input "12839.87"
click at [427, 339] on button "Next" at bounding box center [426, 340] width 32 height 19
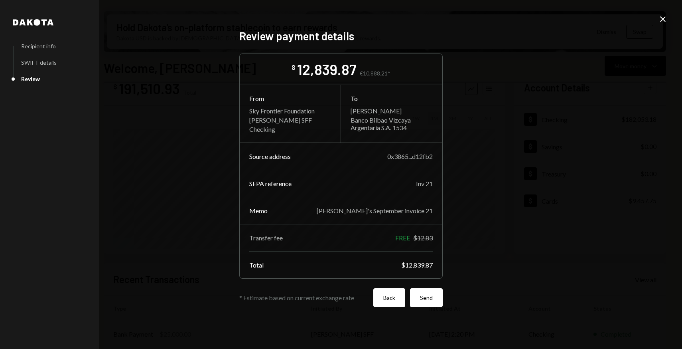
click at [389, 296] on button "Back" at bounding box center [389, 297] width 32 height 19
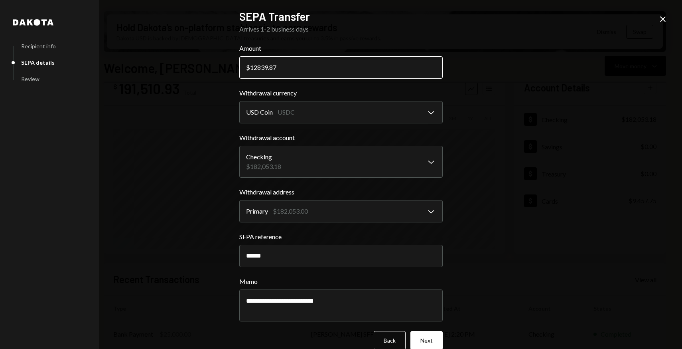
drag, startPoint x: 266, startPoint y: 69, endPoint x: 292, endPoint y: 69, distance: 25.9
click at [292, 69] on input "12839.87" at bounding box center [340, 67] width 203 height 22
type input "12840"
click at [458, 203] on div "**********" at bounding box center [341, 174] width 682 height 349
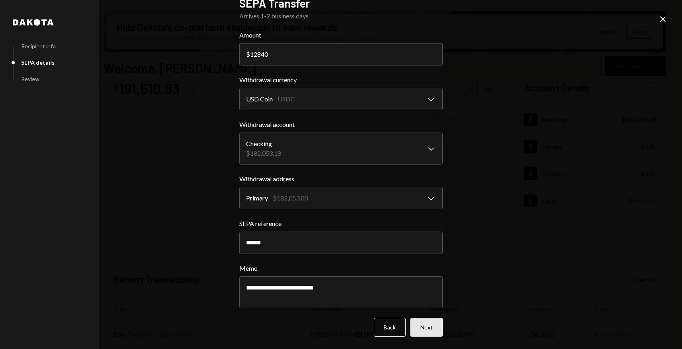
click at [428, 330] on button "Next" at bounding box center [426, 326] width 32 height 19
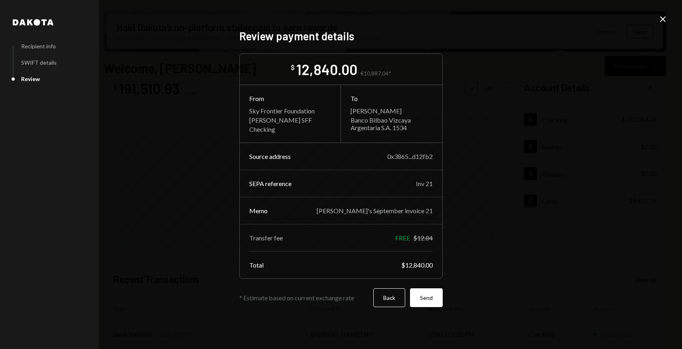
scroll to position [0, 0]
click at [387, 301] on button "Back" at bounding box center [389, 297] width 32 height 19
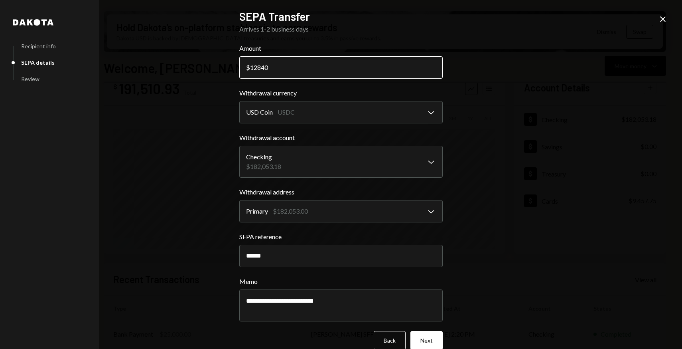
click at [270, 65] on input "12840" at bounding box center [340, 67] width 203 height 22
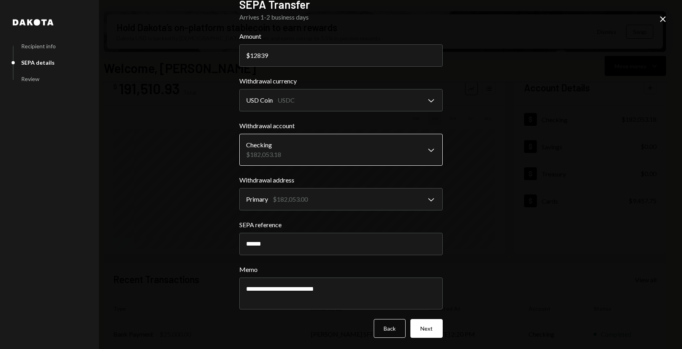
scroll to position [13, 0]
type input "12839"
click at [422, 326] on button "Next" at bounding box center [426, 326] width 32 height 19
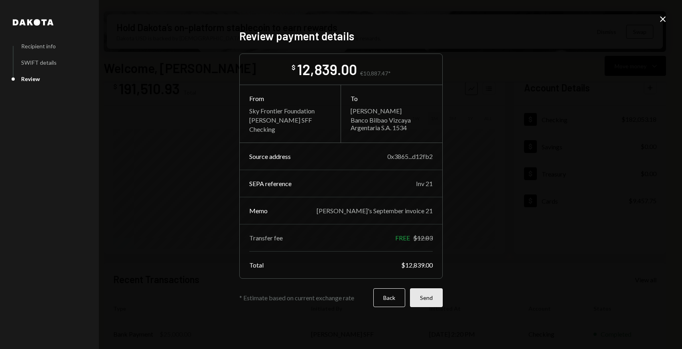
click at [424, 298] on button "Send" at bounding box center [426, 297] width 33 height 19
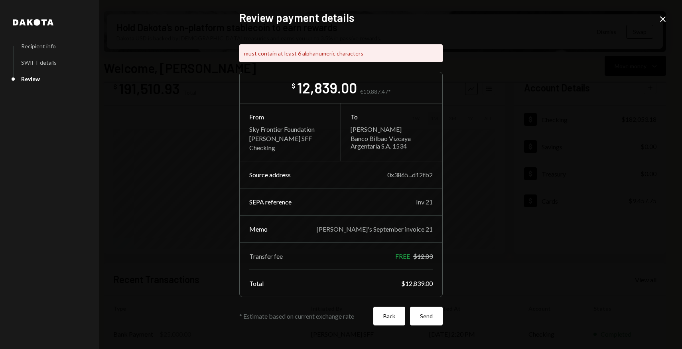
click at [381, 317] on button "Back" at bounding box center [389, 315] width 32 height 19
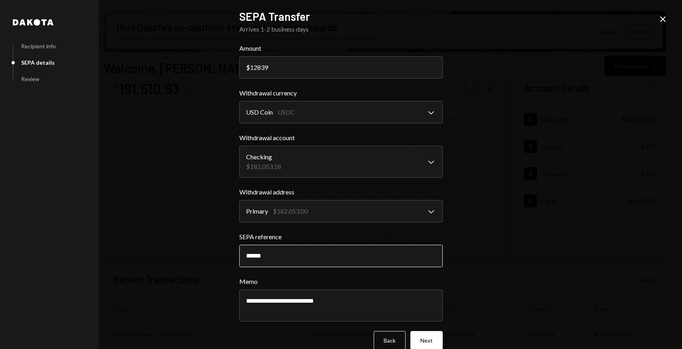
click at [252, 255] on input "******" at bounding box center [340, 255] width 203 height 22
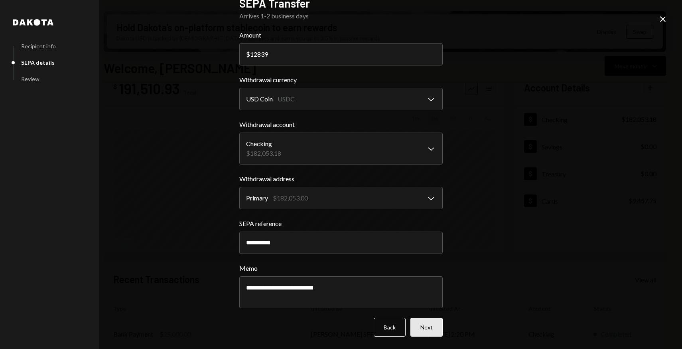
type input "**********"
click at [424, 321] on button "Next" at bounding box center [426, 326] width 32 height 19
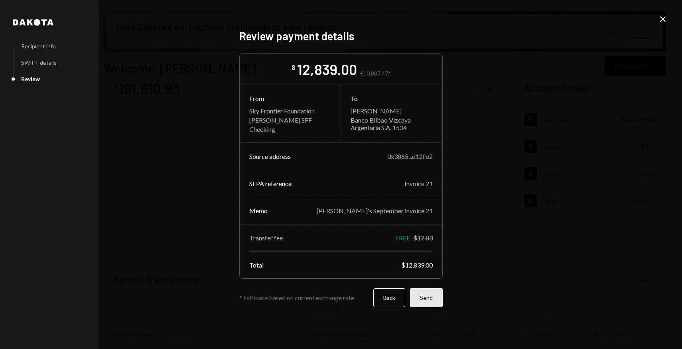
click at [430, 304] on button "Send" at bounding box center [426, 297] width 33 height 19
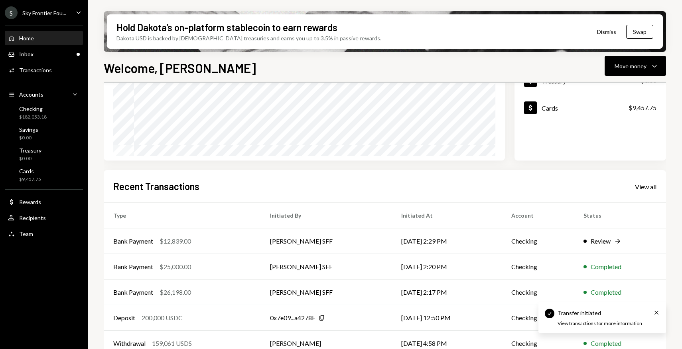
scroll to position [132, 0]
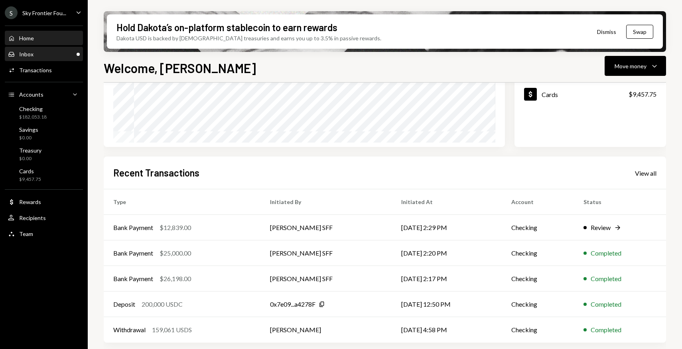
click at [43, 59] on div "Inbox Inbox" at bounding box center [44, 54] width 72 height 14
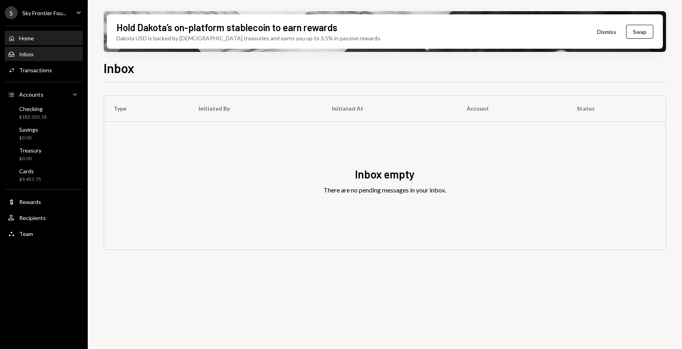
click at [44, 43] on div "Home Home" at bounding box center [44, 39] width 72 height 14
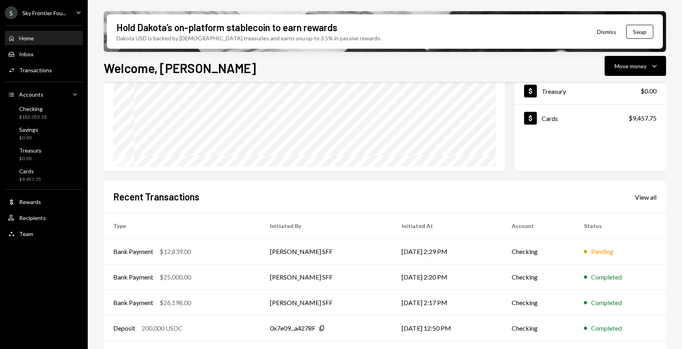
scroll to position [132, 0]
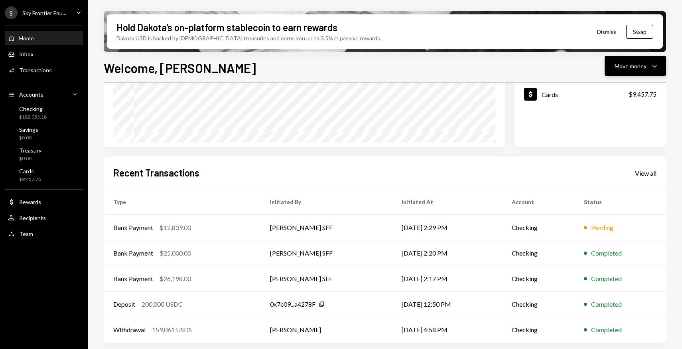
click at [625, 65] on div "Move money" at bounding box center [631, 66] width 32 height 8
click at [610, 95] on div "Withdraw Send" at bounding box center [623, 90] width 80 height 18
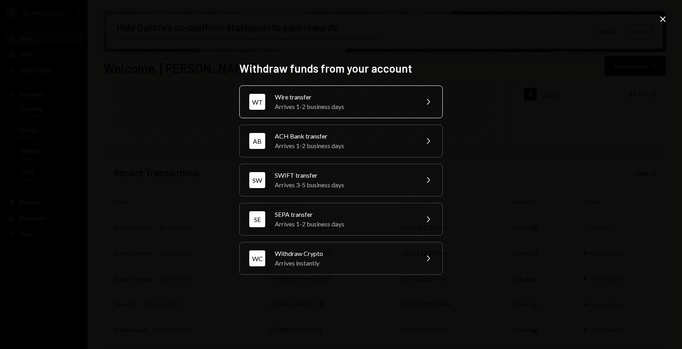
click at [404, 103] on div "Arrives 1-2 business days" at bounding box center [344, 107] width 139 height 10
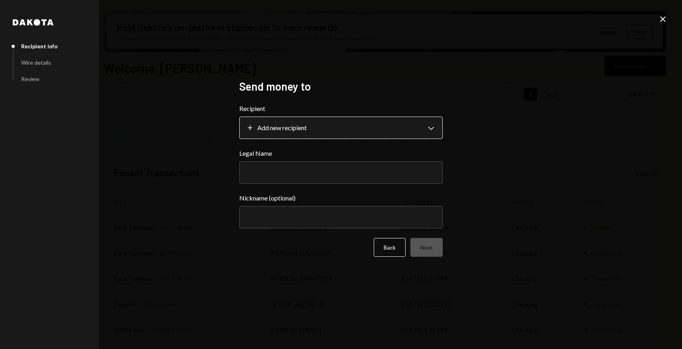
click at [359, 128] on body "S Sky Frontier Fou... Caret Down Home Home Inbox Inbox Activities Transactions …" at bounding box center [341, 174] width 682 height 349
click at [473, 118] on div "**********" at bounding box center [341, 174] width 682 height 349
click at [659, 18] on icon "Close" at bounding box center [663, 19] width 10 height 10
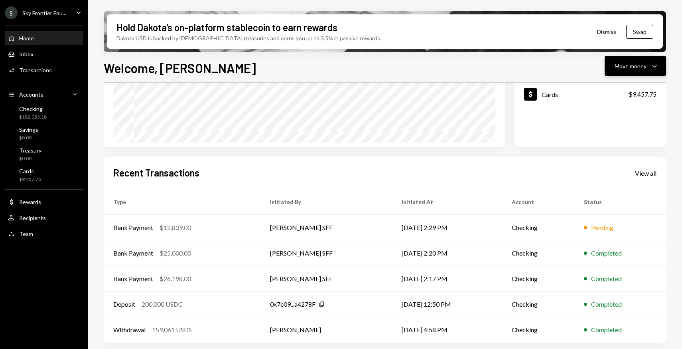
click at [625, 73] on button "Move money Caret Down" at bounding box center [635, 66] width 61 height 20
click at [613, 122] on div "Deposit" at bounding box center [629, 126] width 58 height 8
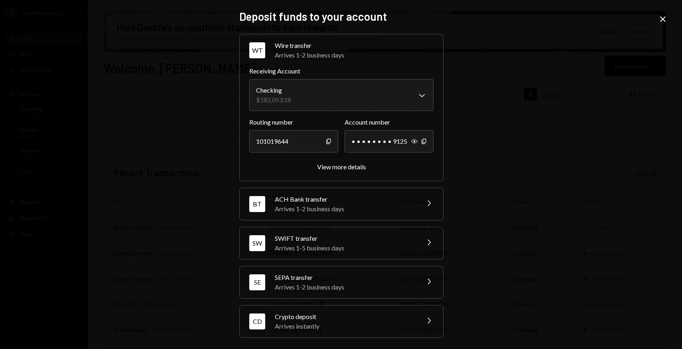
click at [666, 20] on icon "Close" at bounding box center [663, 19] width 10 height 10
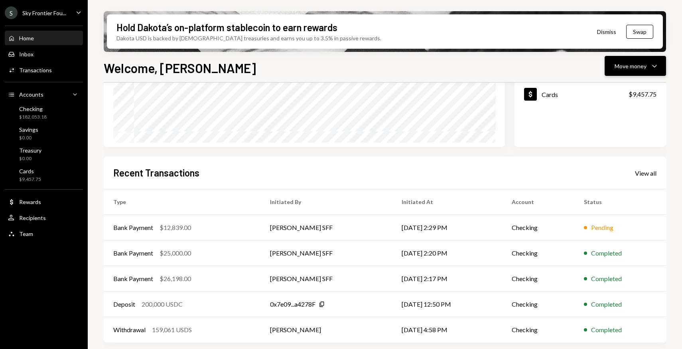
click at [634, 65] on div "Move money" at bounding box center [631, 66] width 32 height 8
click at [626, 97] on div "Withdraw Send" at bounding box center [623, 90] width 80 height 18
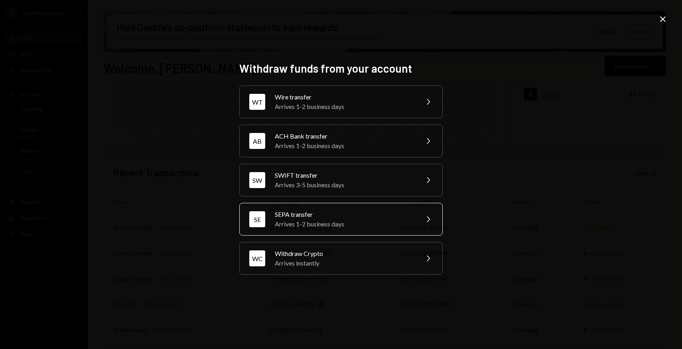
click at [410, 209] on div "SEPA transfer" at bounding box center [344, 214] width 139 height 10
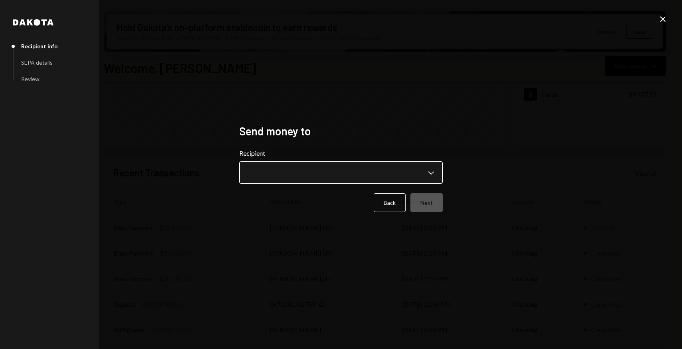
click at [329, 172] on body "S Sky Frontier Fou... Caret Down Home Home Inbox Inbox Activities Transactions …" at bounding box center [341, 174] width 682 height 349
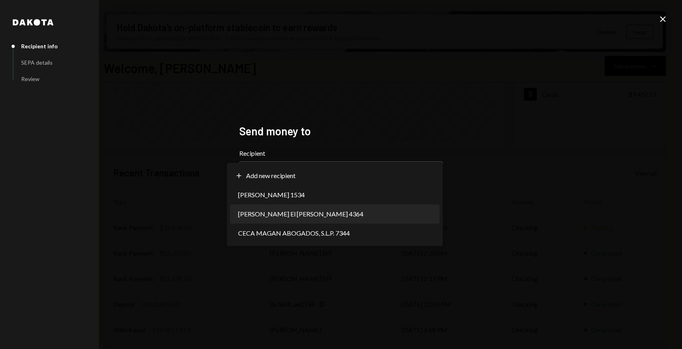
select select "**********"
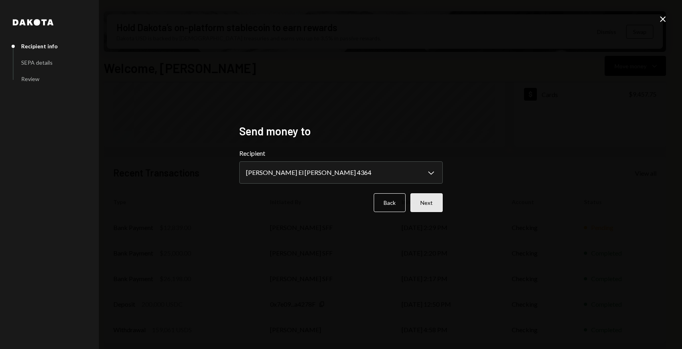
click at [428, 208] on button "Next" at bounding box center [426, 202] width 32 height 19
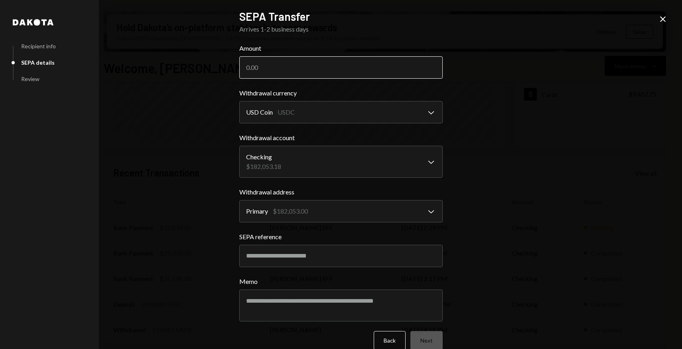
click at [256, 63] on input "Amount" at bounding box center [340, 67] width 203 height 22
type input "11800"
click at [443, 158] on div "**********" at bounding box center [341, 174] width 223 height 349
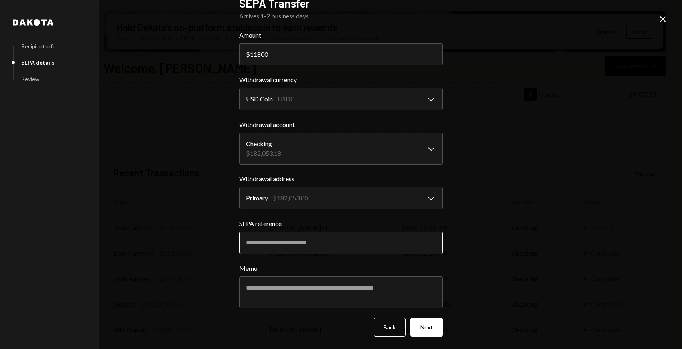
click at [290, 245] on input "SEPA reference" at bounding box center [340, 242] width 203 height 22
type input "*"
drag, startPoint x: 279, startPoint y: 242, endPoint x: 225, endPoint y: 242, distance: 54.2
click at [225, 242] on div "**********" at bounding box center [341, 174] width 682 height 349
type input "**********"
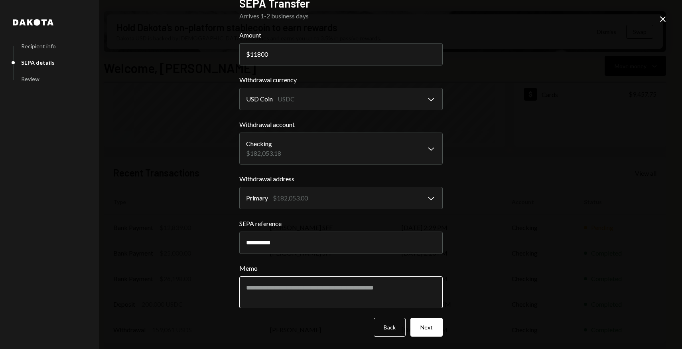
click at [263, 283] on textarea "Memo" at bounding box center [340, 292] width 203 height 32
type textarea "**********"
click at [450, 227] on div "**********" at bounding box center [341, 174] width 682 height 349
click at [433, 331] on button "Next" at bounding box center [426, 326] width 32 height 19
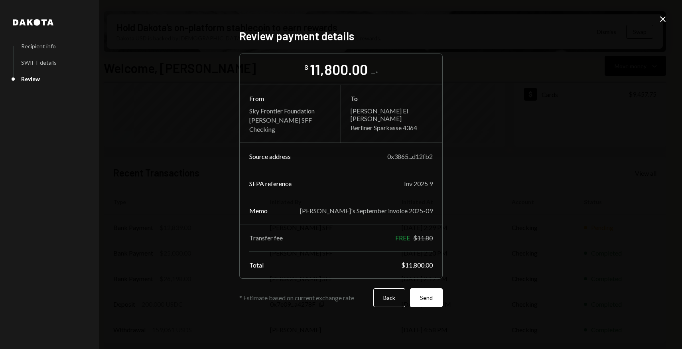
scroll to position [0, 0]
click at [386, 303] on button "Back" at bounding box center [389, 297] width 32 height 19
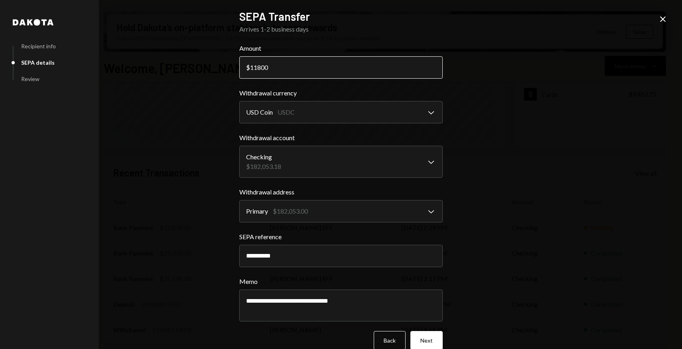
drag, startPoint x: 256, startPoint y: 67, endPoint x: 286, endPoint y: 67, distance: 30.3
click at [286, 67] on input "11800" at bounding box center [340, 67] width 203 height 22
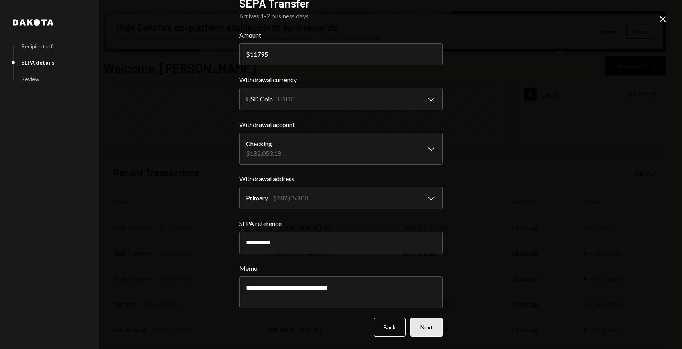
type input "11795"
click at [426, 328] on button "Next" at bounding box center [426, 326] width 32 height 19
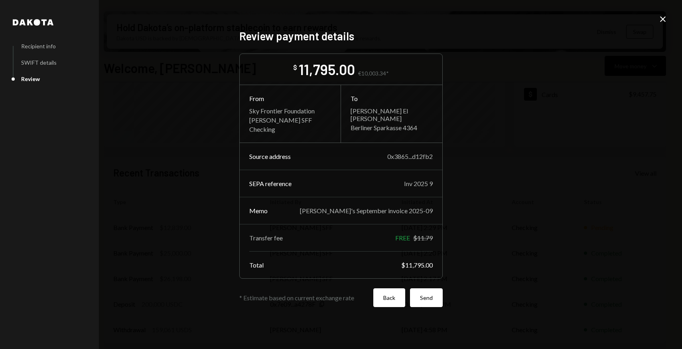
click at [386, 298] on button "Back" at bounding box center [389, 297] width 32 height 19
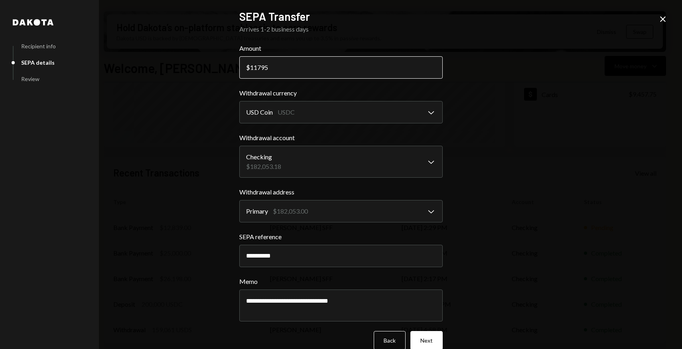
click at [277, 66] on input "11795" at bounding box center [340, 67] width 203 height 22
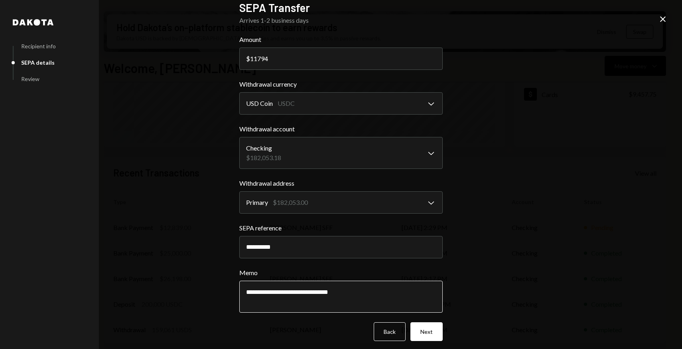
scroll to position [13, 0]
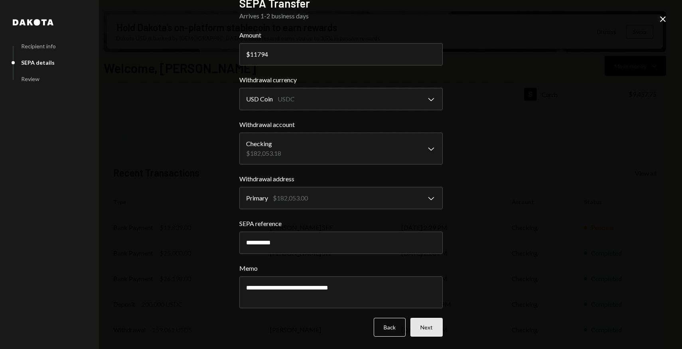
type input "11794"
click at [432, 325] on button "Next" at bounding box center [426, 326] width 32 height 19
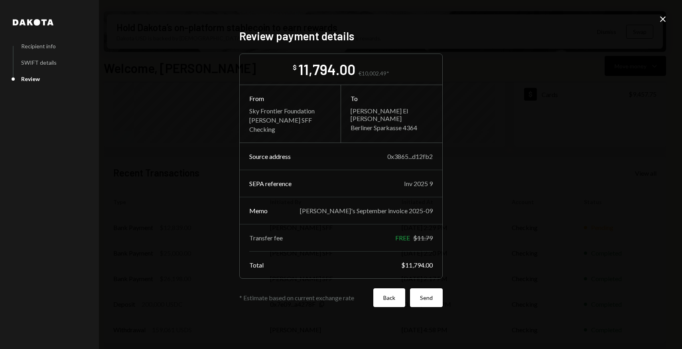
click at [391, 298] on button "Back" at bounding box center [389, 297] width 32 height 19
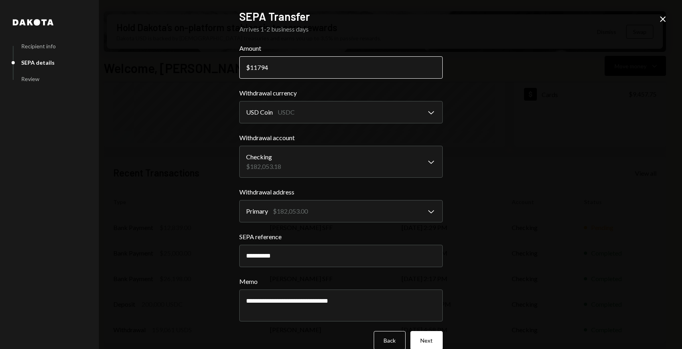
click at [275, 70] on input "11794" at bounding box center [340, 67] width 203 height 22
type input "11793"
click at [418, 339] on button "Next" at bounding box center [426, 340] width 32 height 19
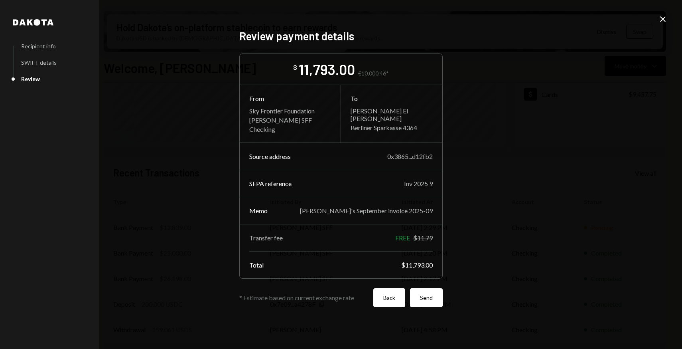
click at [394, 296] on button "Back" at bounding box center [389, 297] width 32 height 19
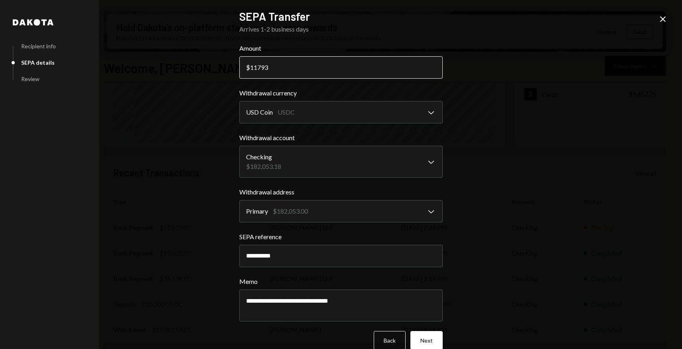
click at [276, 65] on input "11793" at bounding box center [340, 67] width 203 height 22
type input "11794"
click at [513, 191] on div "**********" at bounding box center [341, 174] width 682 height 349
click at [422, 339] on button "Next" at bounding box center [426, 340] width 32 height 19
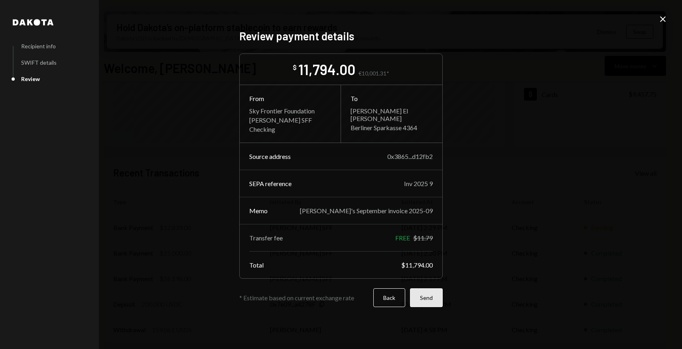
click at [433, 298] on button "Send" at bounding box center [426, 297] width 33 height 19
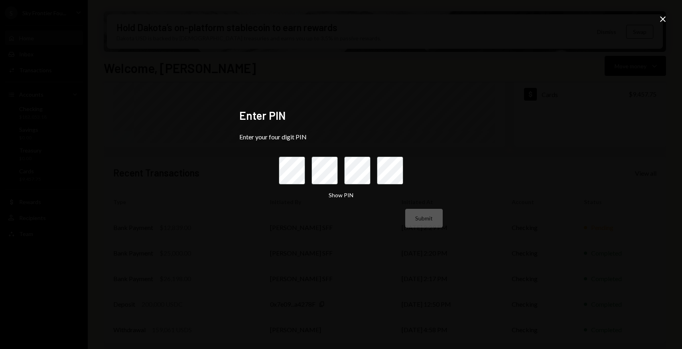
click at [660, 21] on icon "Close" at bounding box center [663, 19] width 10 height 10
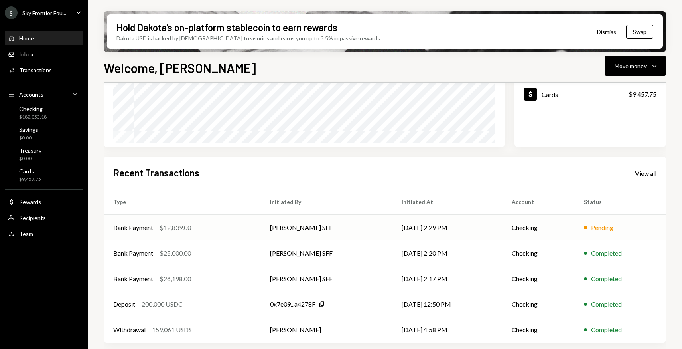
click at [486, 228] on td "[DATE] 2:29 PM" at bounding box center [447, 228] width 110 height 26
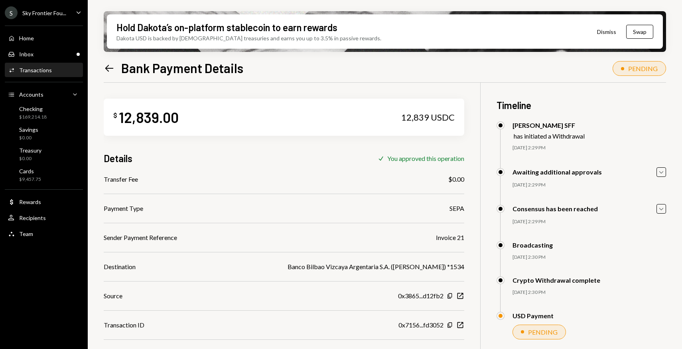
click at [540, 330] on div "PENDING" at bounding box center [543, 332] width 30 height 8
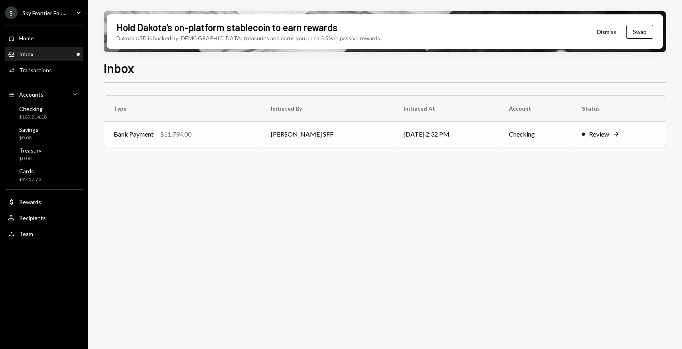
click at [584, 139] on td "Review Right Arrow" at bounding box center [618, 134] width 93 height 26
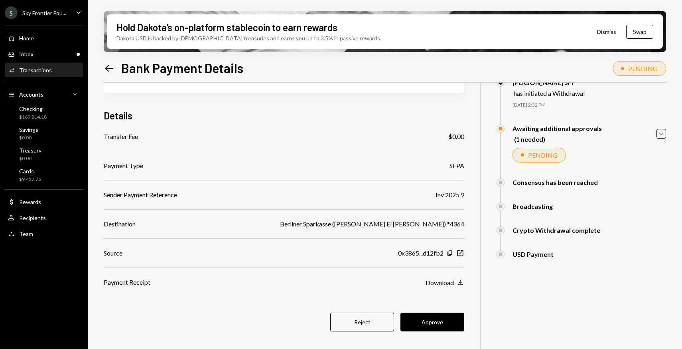
scroll to position [64, 0]
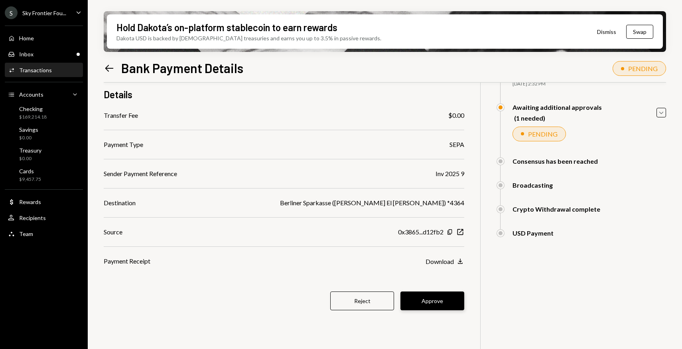
click at [423, 294] on button "Approve" at bounding box center [432, 300] width 64 height 19
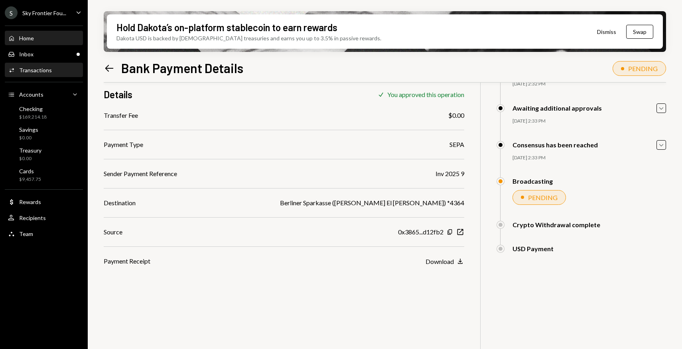
click at [63, 41] on div "Home Home" at bounding box center [44, 39] width 72 height 14
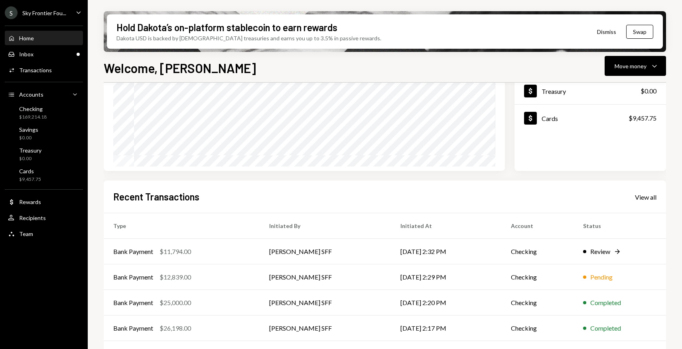
scroll to position [132, 0]
